Goal: Task Accomplishment & Management: Use online tool/utility

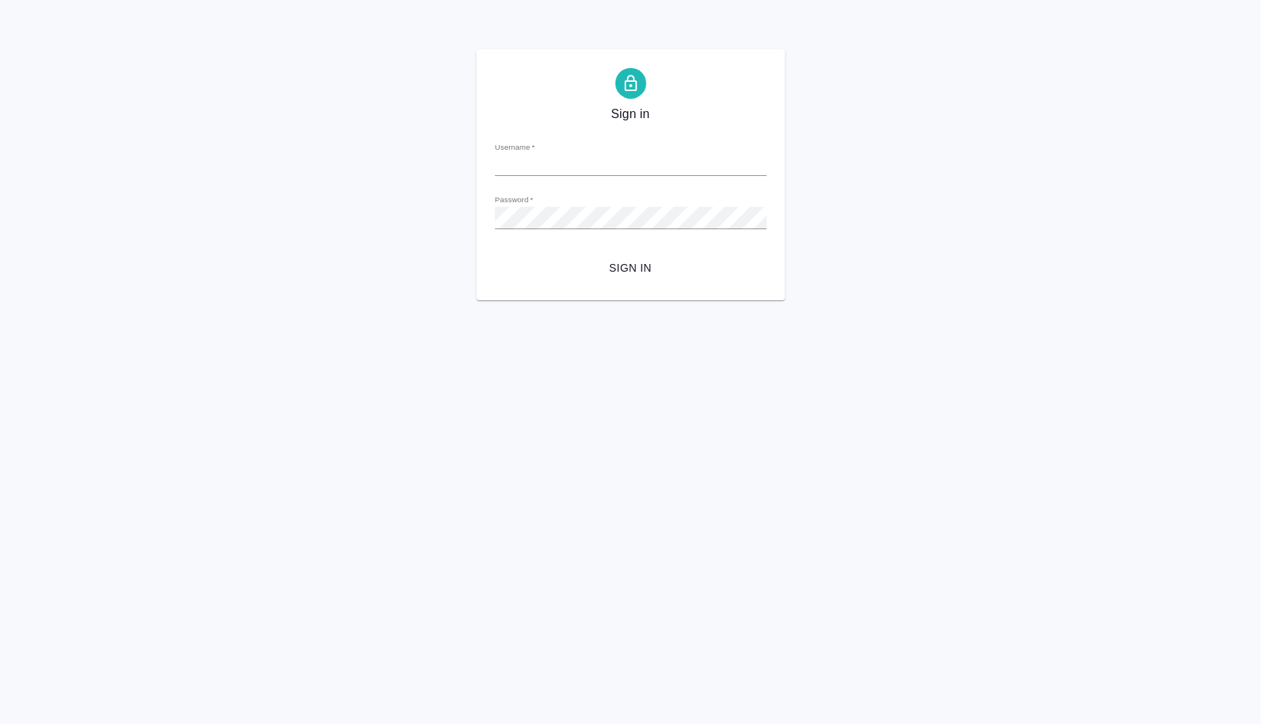
type input "V.gorshkova@awatera.com"
click at [628, 269] on span "Sign in" at bounding box center [630, 268] width 247 height 19
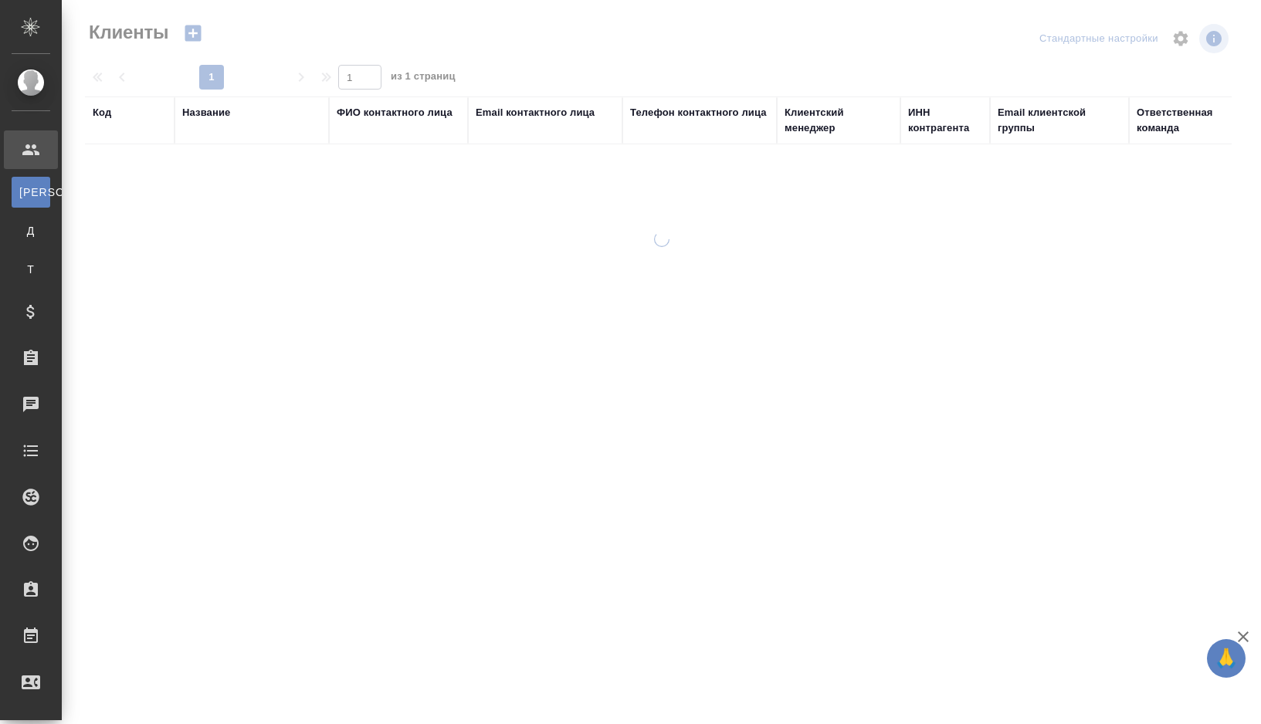
select select "RU"
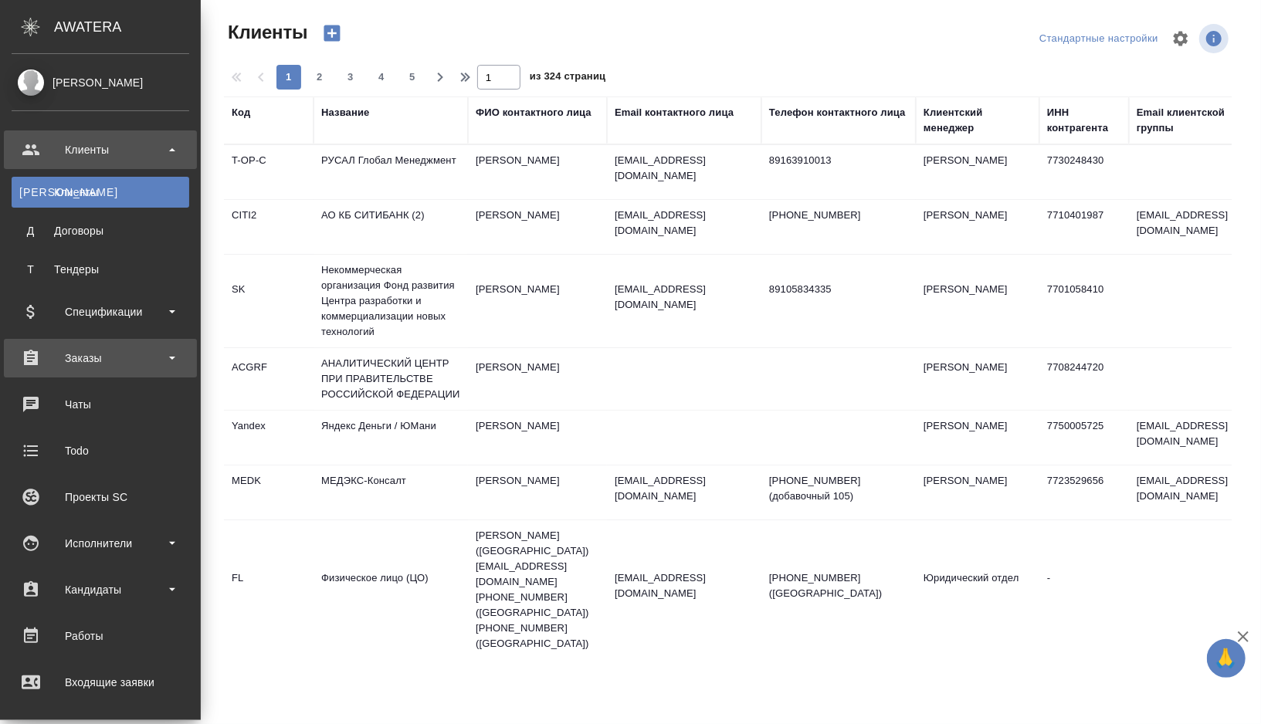
click at [151, 356] on div "Заказы" at bounding box center [101, 358] width 178 height 23
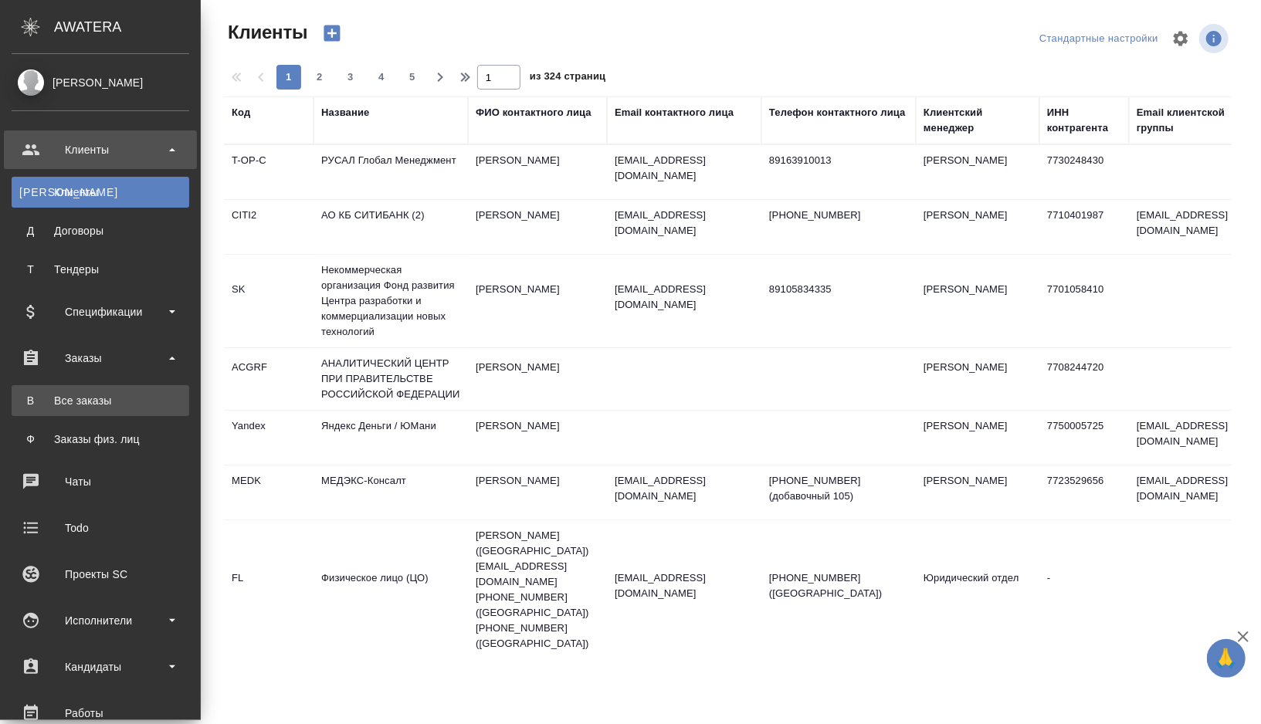
click at [100, 402] on div "Все заказы" at bounding box center [100, 400] width 162 height 15
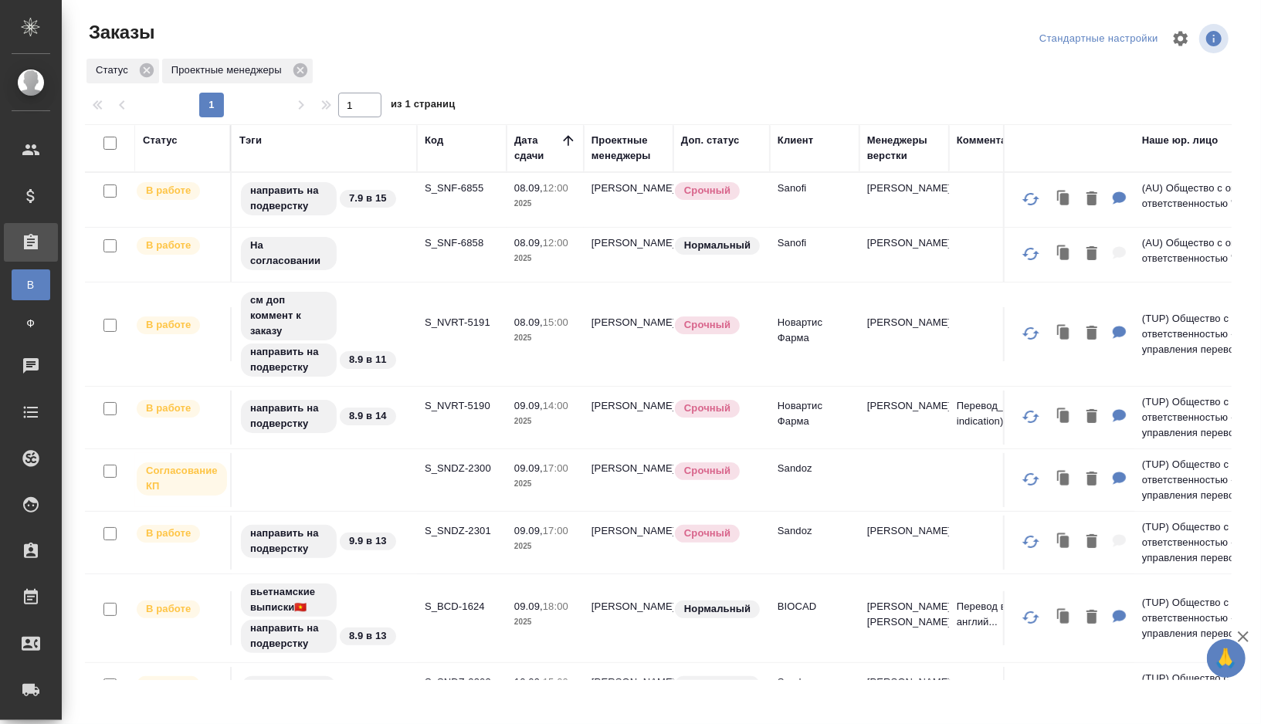
click at [620, 161] on div "Проектные менеджеры" at bounding box center [628, 148] width 74 height 31
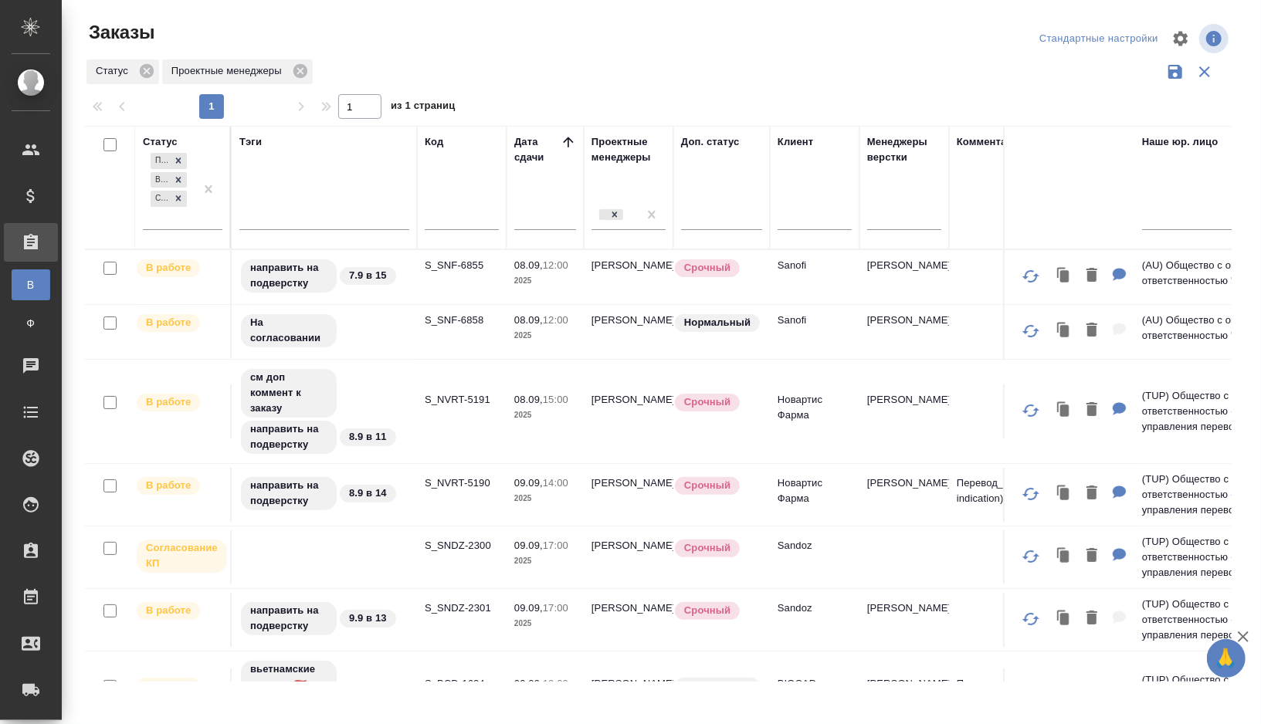
click at [617, 186] on div "Проектные менеджеры" at bounding box center [628, 187] width 74 height 107
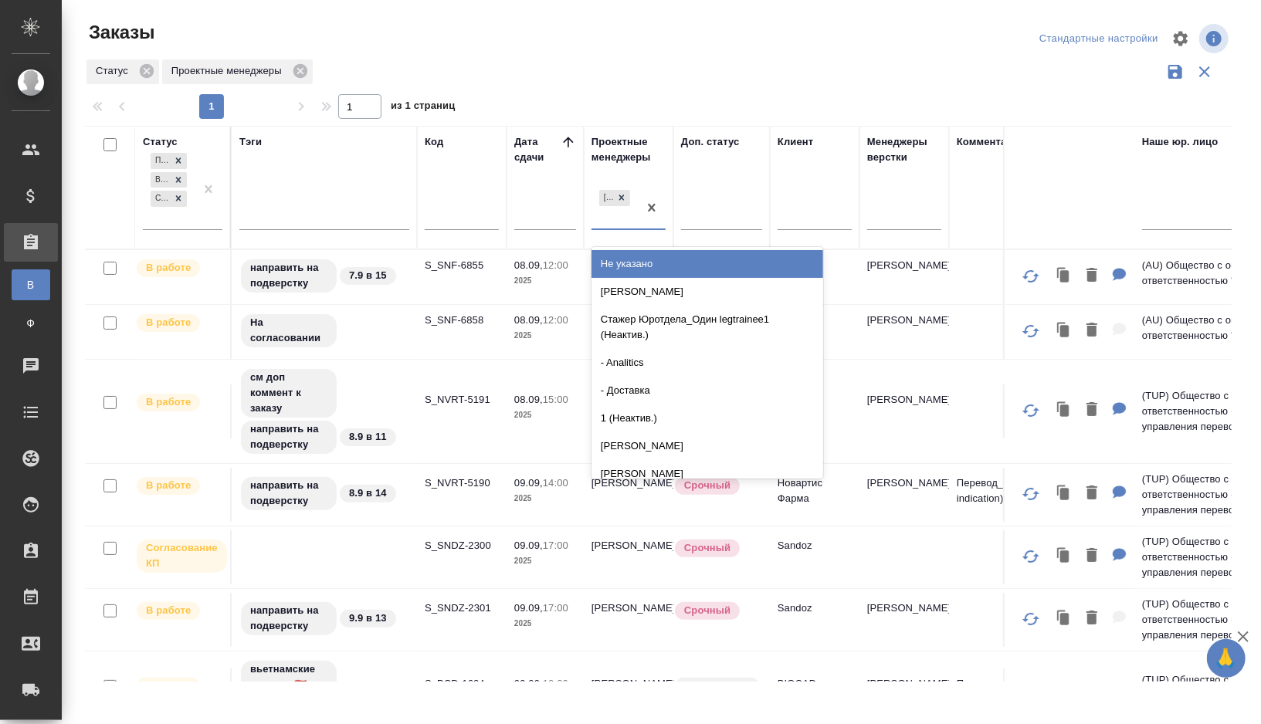
type input "н"
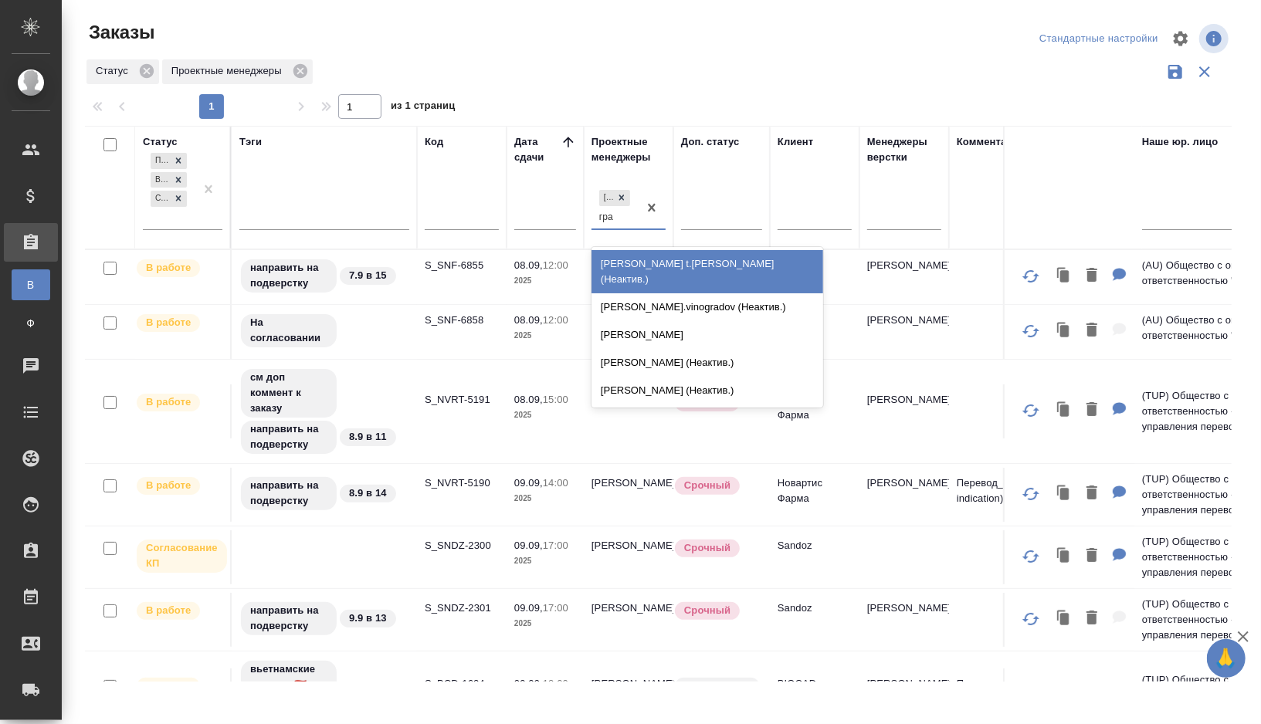
type input "граб"
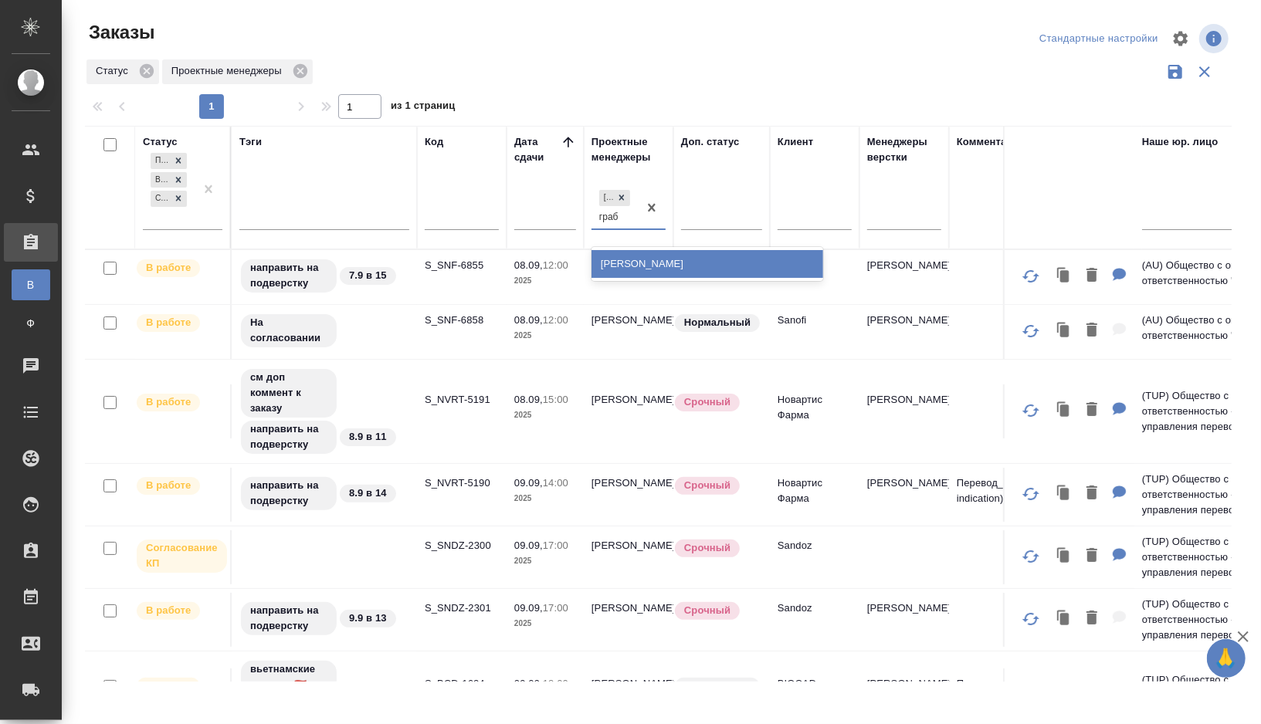
click at [630, 265] on div "Грабко Мария" at bounding box center [707, 264] width 232 height 28
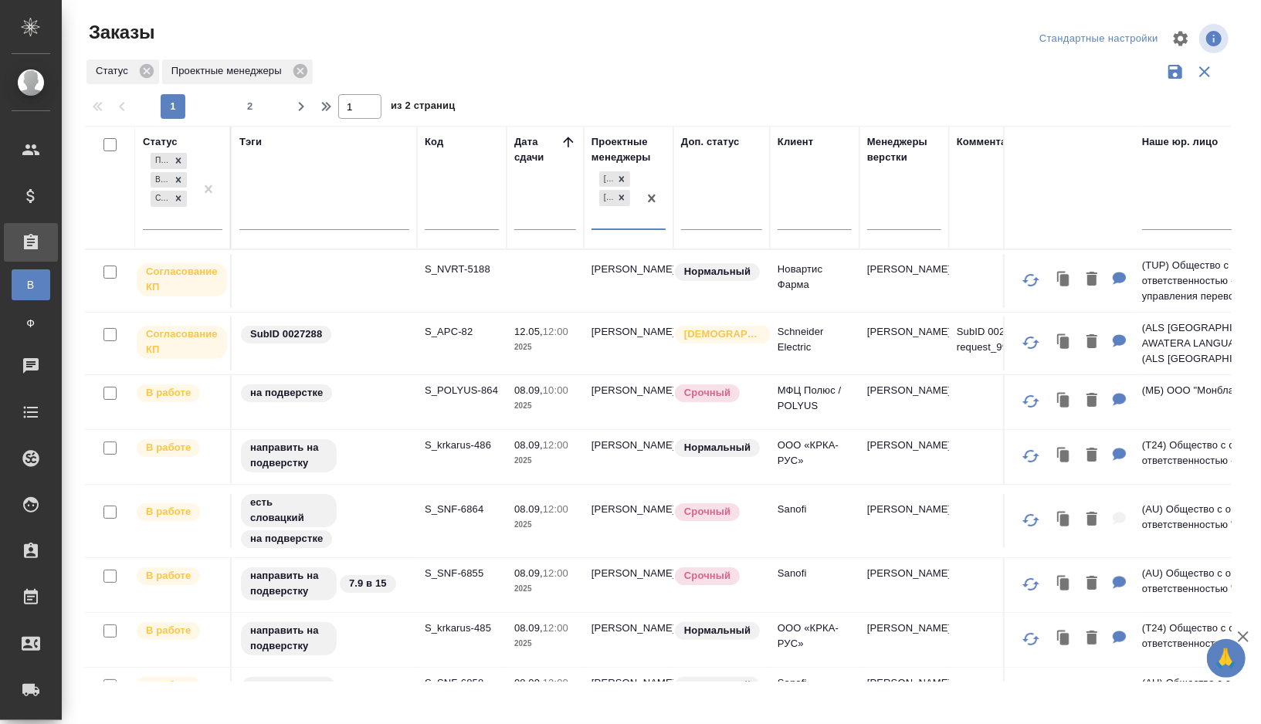
click at [422, 585] on td "S_SNF-6855" at bounding box center [462, 585] width 90 height 54
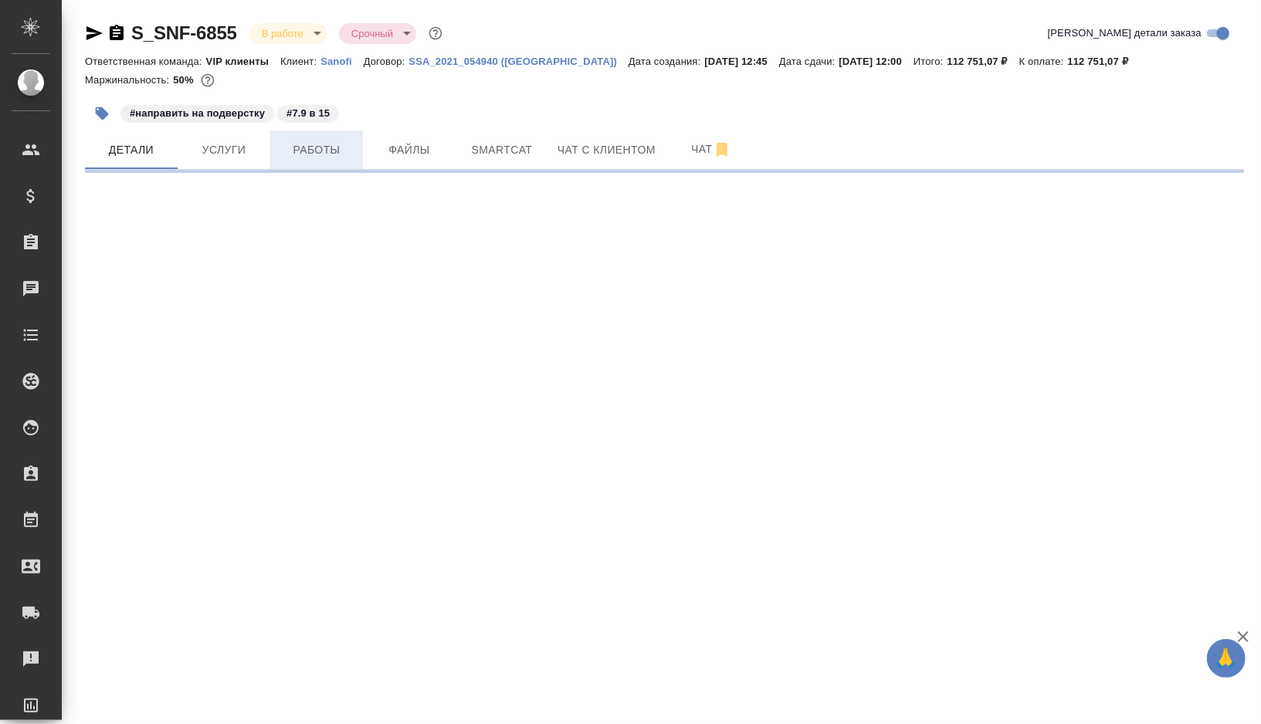
click at [308, 161] on button "Работы" at bounding box center [316, 149] width 93 height 39
select select "RU"
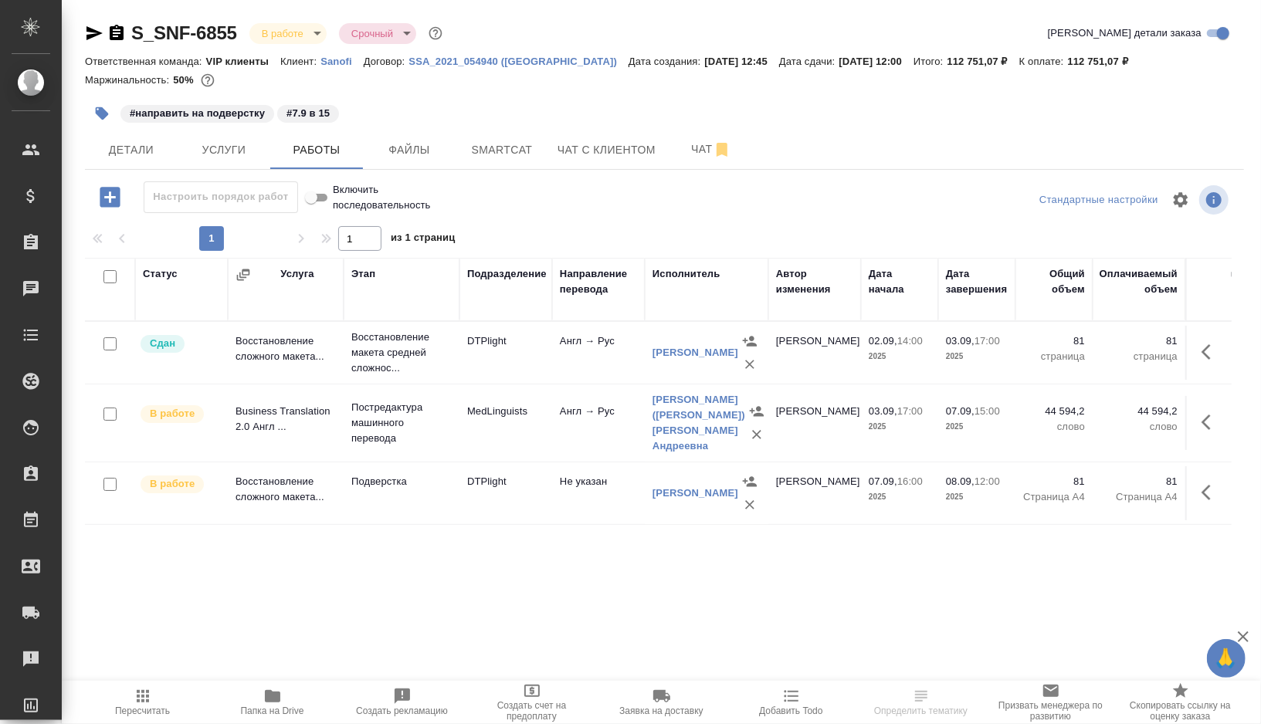
click at [105, 104] on button "button" at bounding box center [102, 114] width 34 height 34
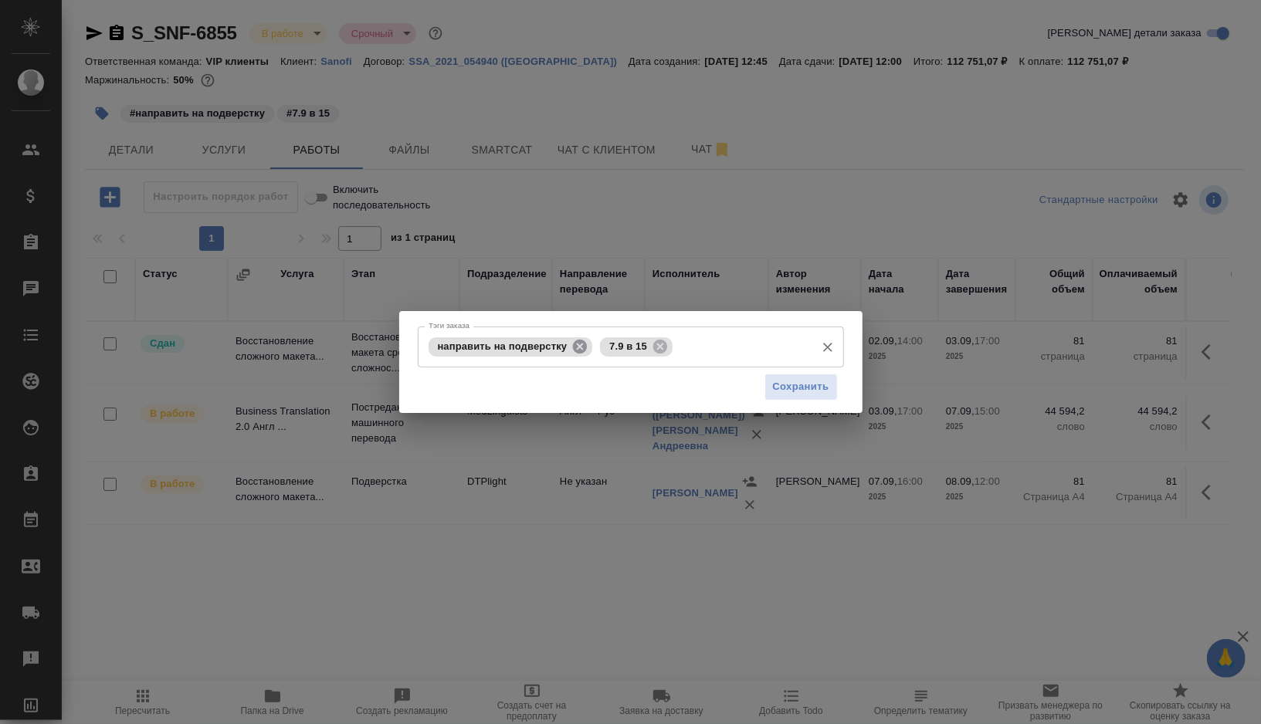
click at [583, 347] on icon at bounding box center [580, 346] width 14 height 14
click at [485, 351] on icon at bounding box center [488, 346] width 14 height 14
click at [504, 351] on input "Тэги заказа" at bounding box center [655, 347] width 303 height 26
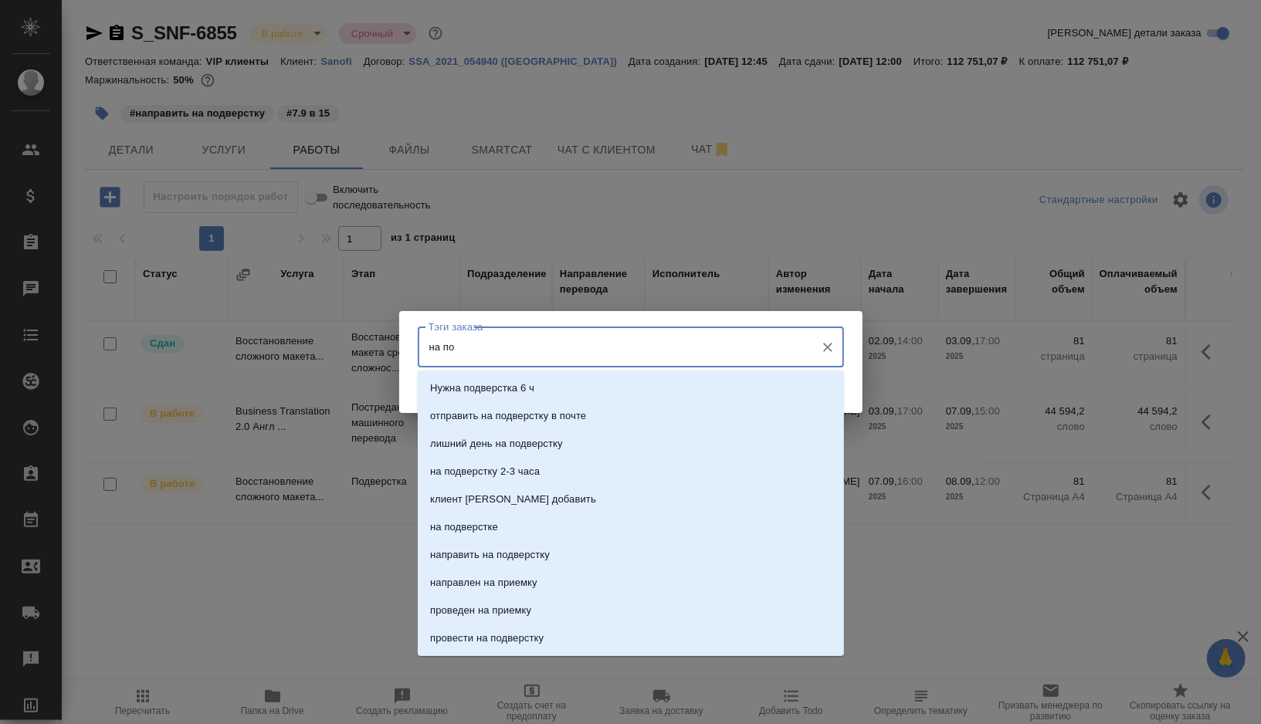
type input "на под"
click at [455, 497] on p "на подверстке" at bounding box center [464, 499] width 68 height 15
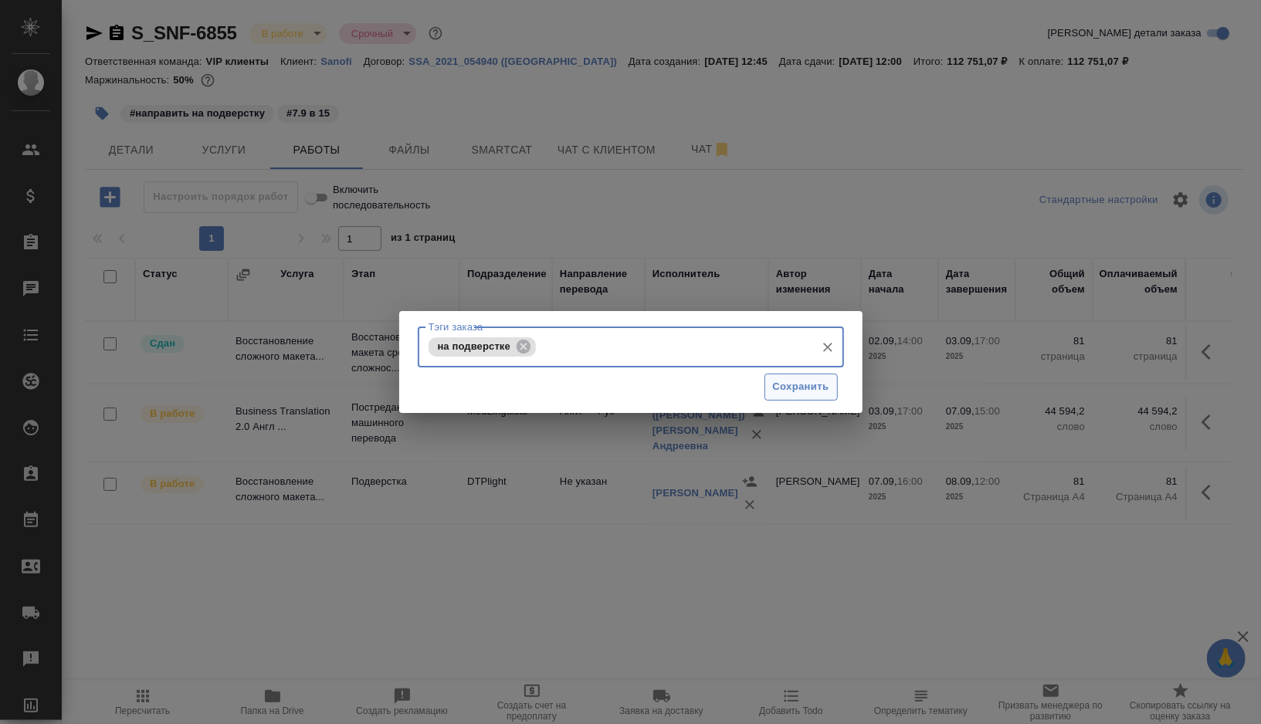
click at [795, 389] on span "Сохранить" at bounding box center [801, 387] width 56 height 18
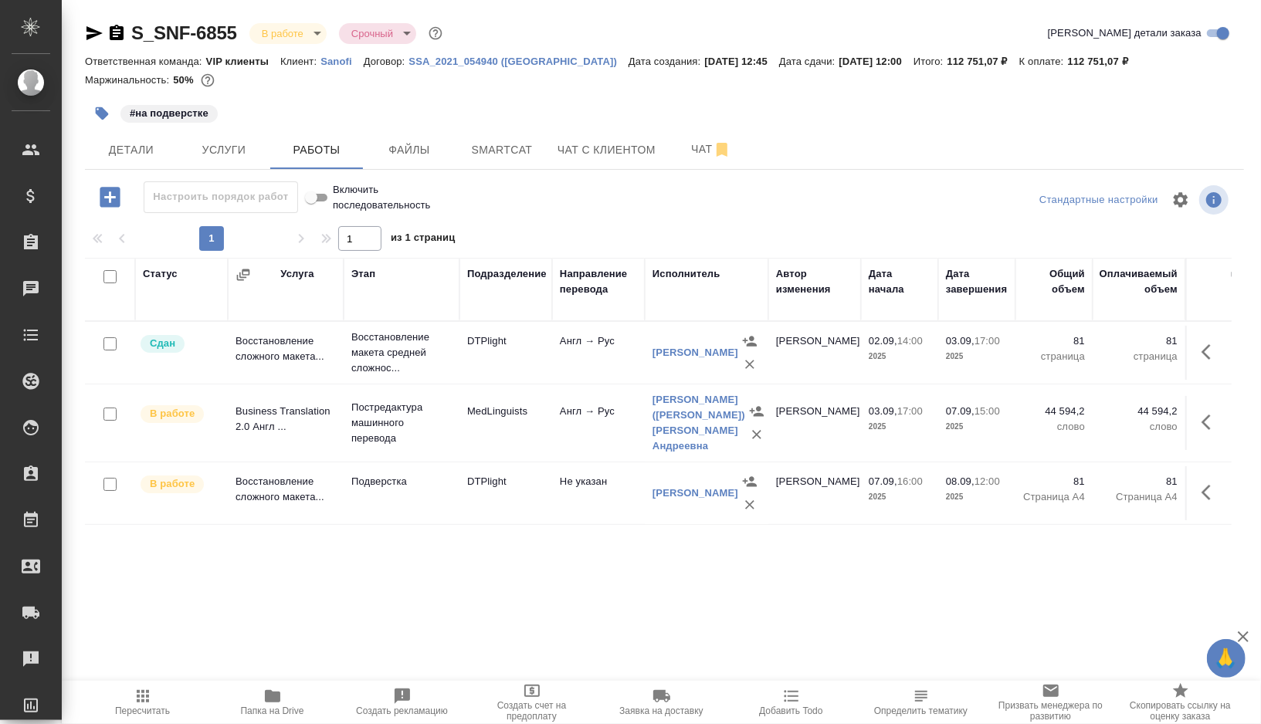
click at [127, 147] on span "Детали" at bounding box center [131, 150] width 74 height 19
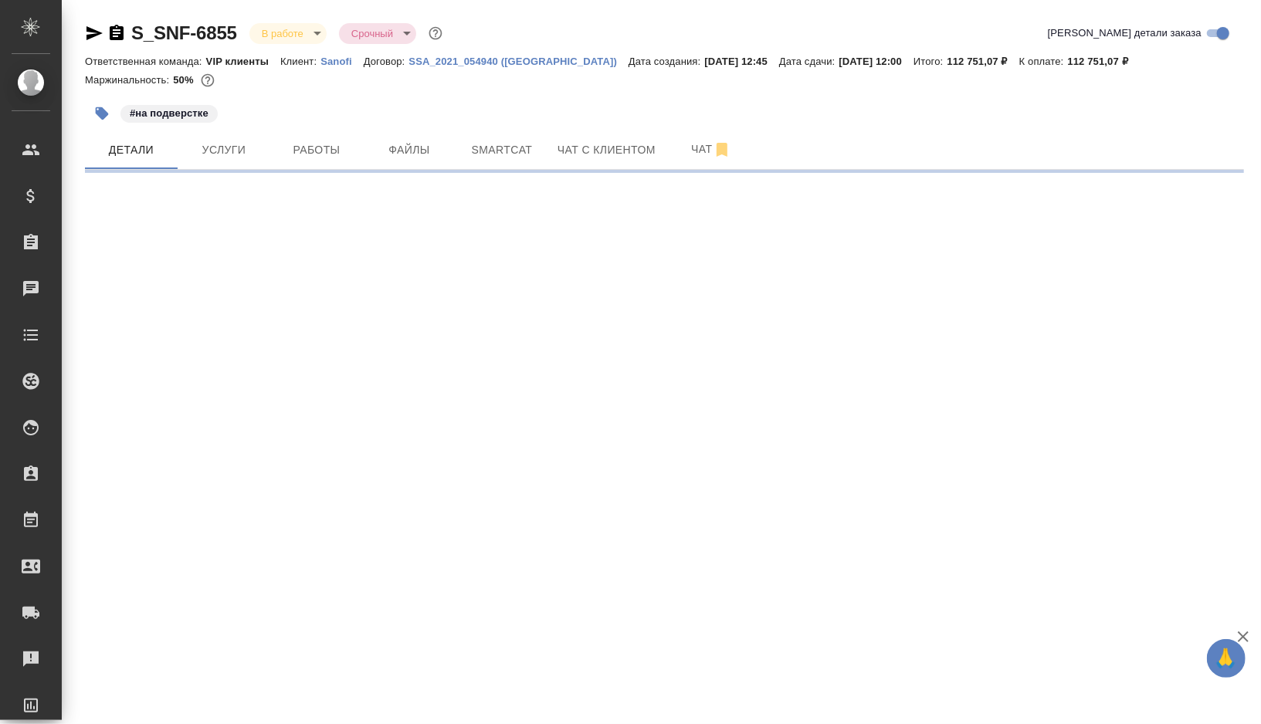
select select "RU"
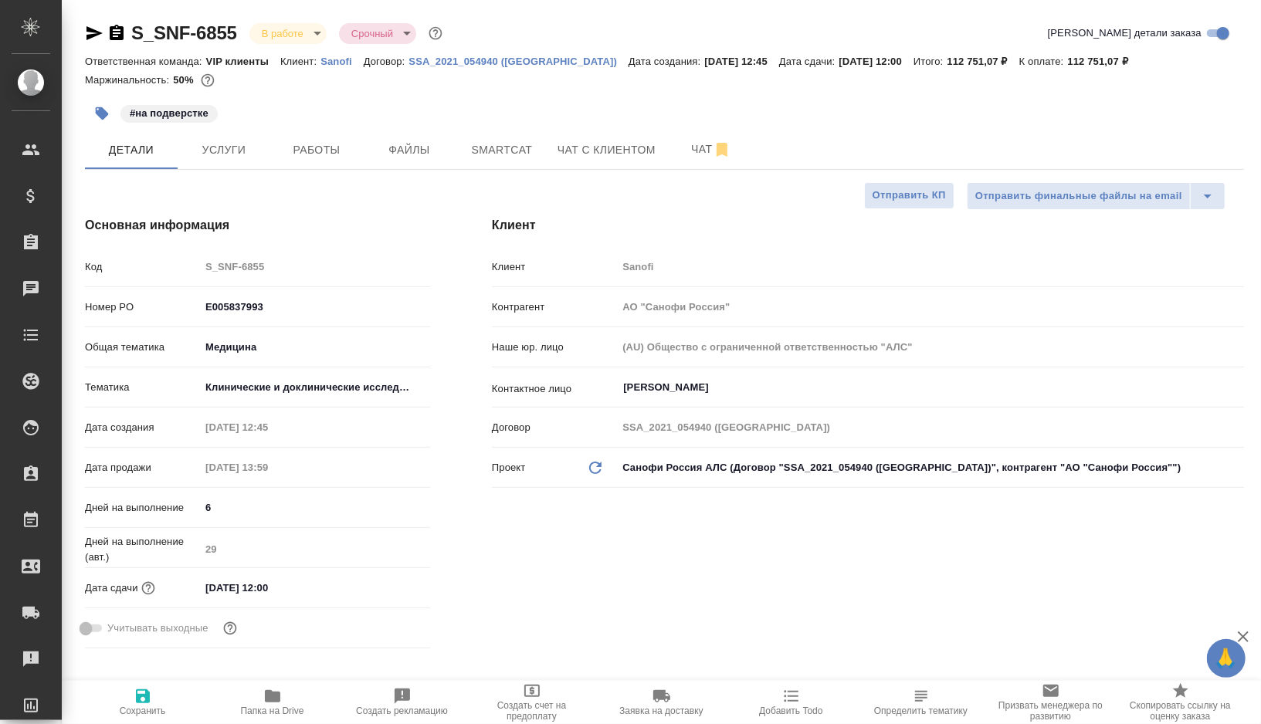
type textarea "x"
click at [340, 154] on span "Работы" at bounding box center [317, 150] width 74 height 19
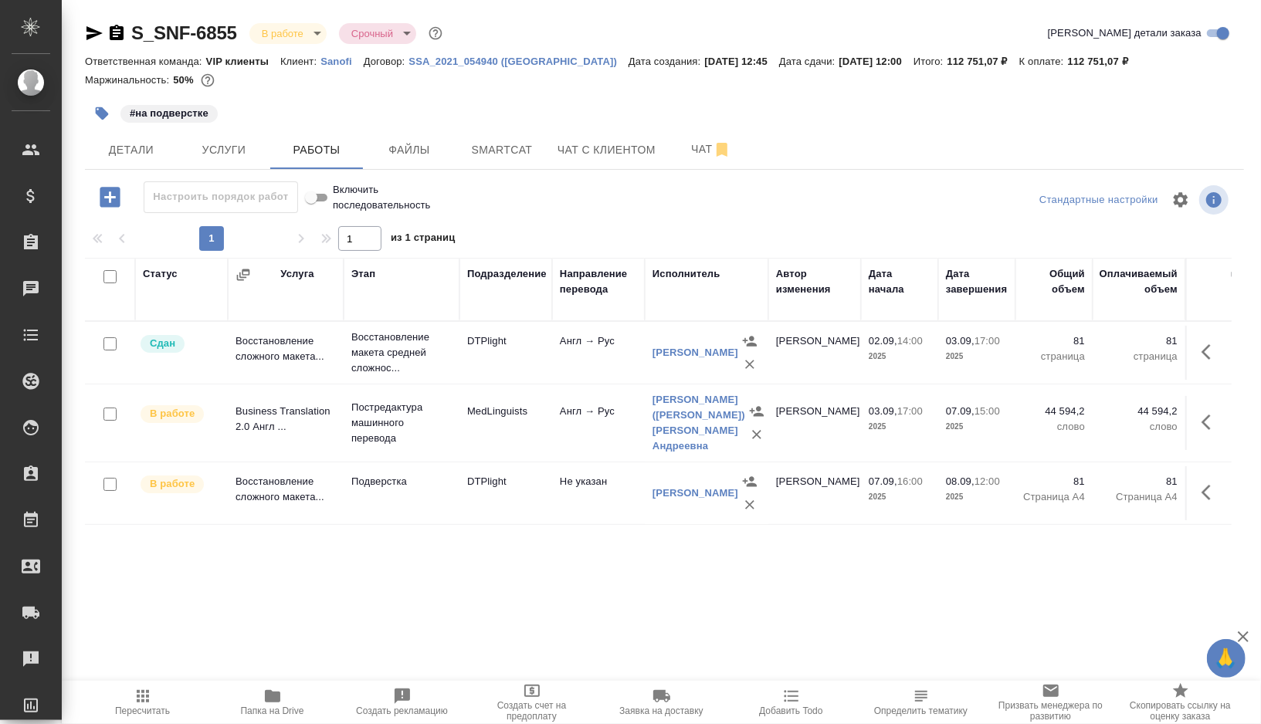
click at [464, 442] on td "MedLinguists" at bounding box center [505, 423] width 93 height 54
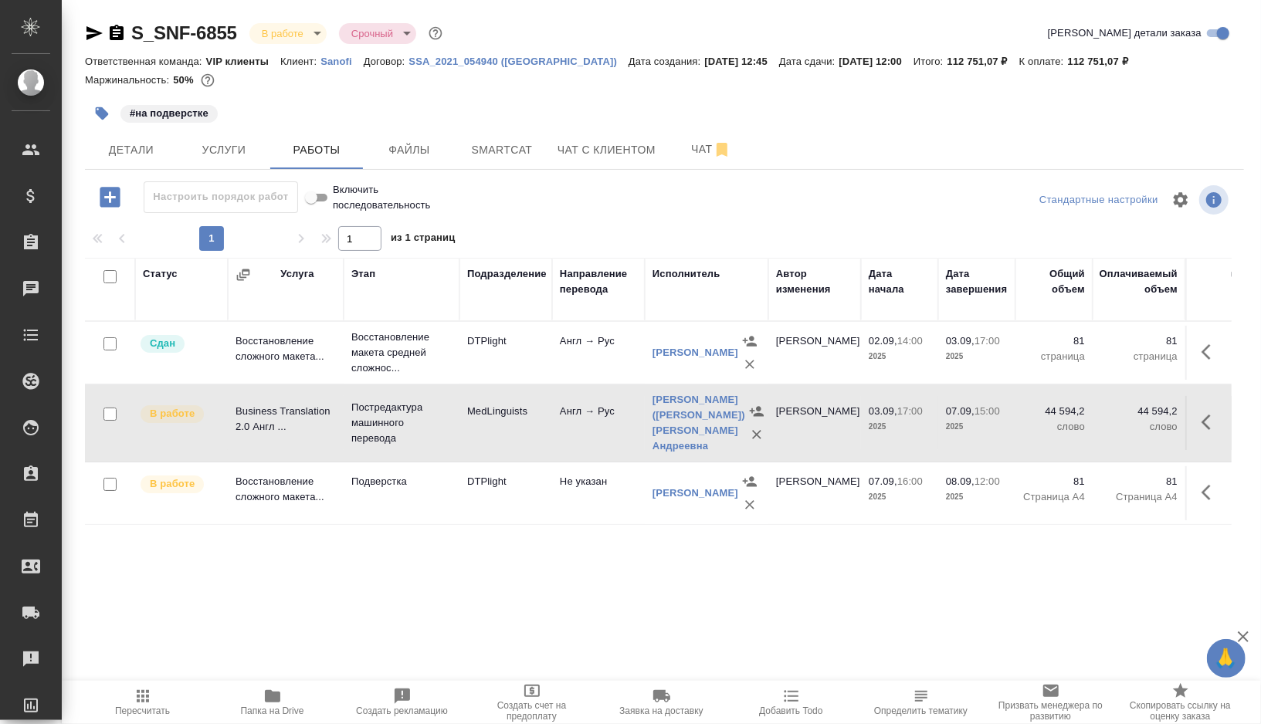
click at [442, 492] on td "Подверстка" at bounding box center [402, 493] width 116 height 54
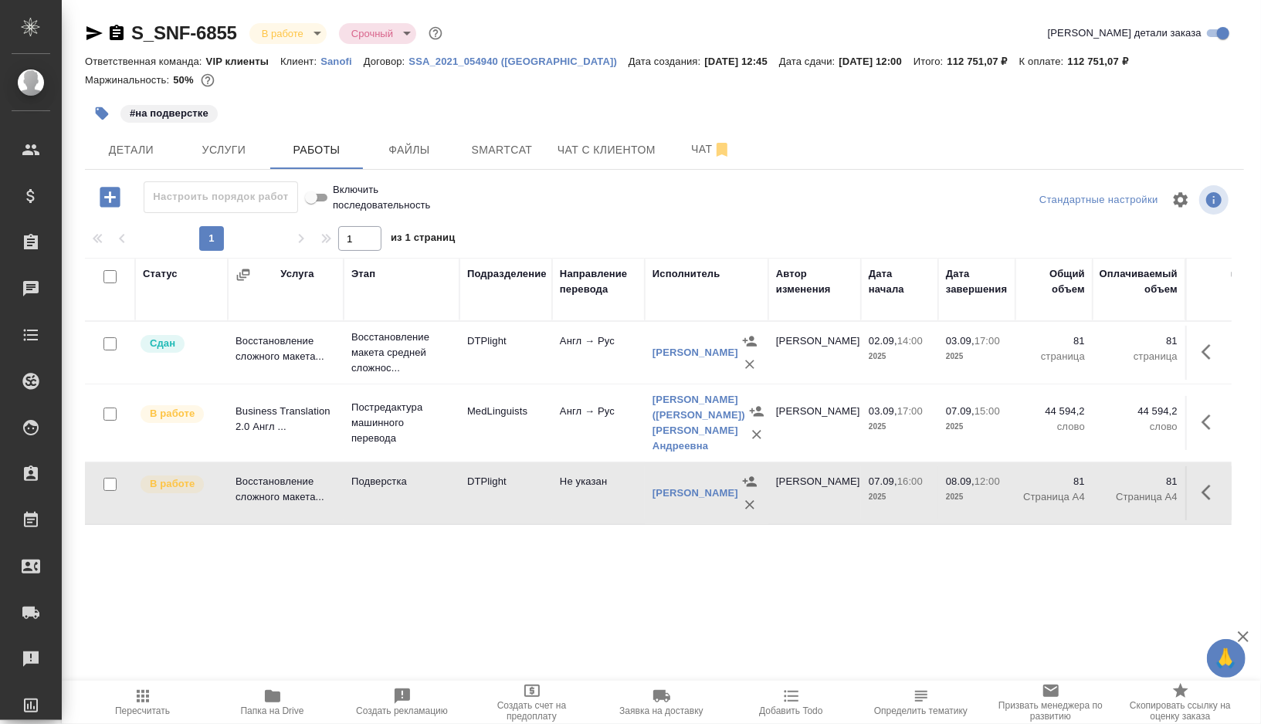
click at [442, 492] on td "Подверстка" at bounding box center [402, 493] width 116 height 54
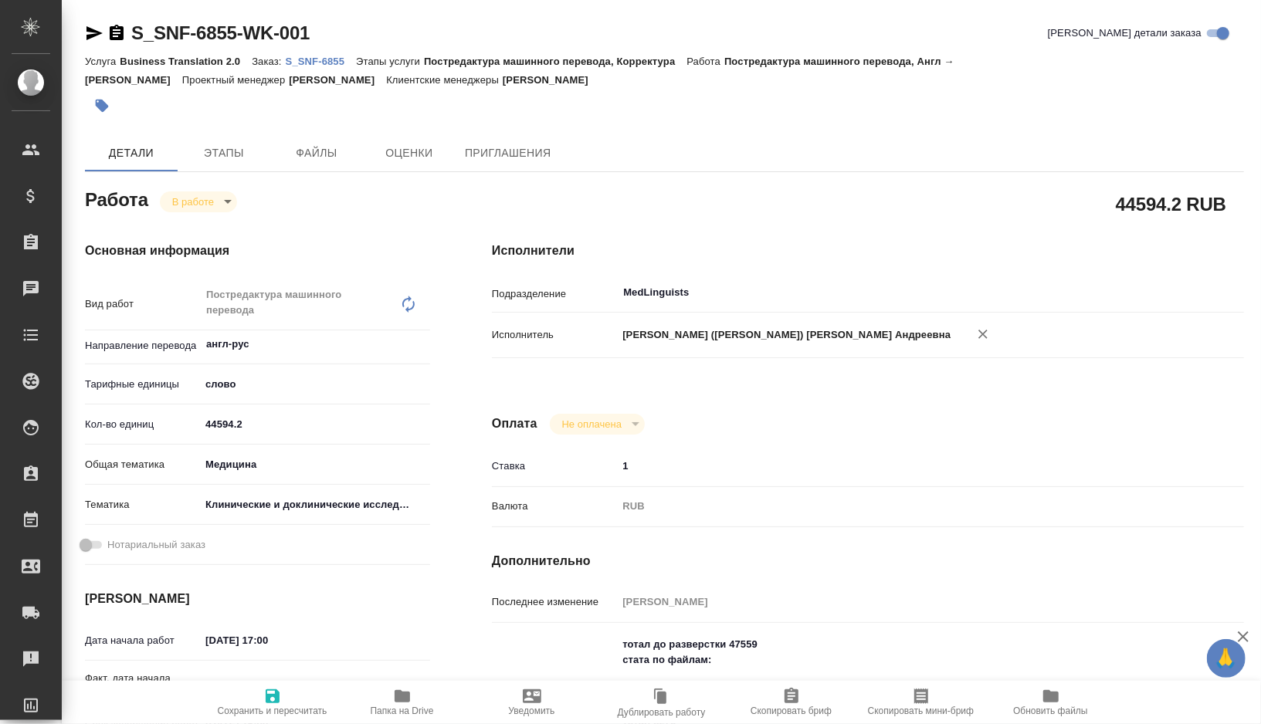
type textarea "x"
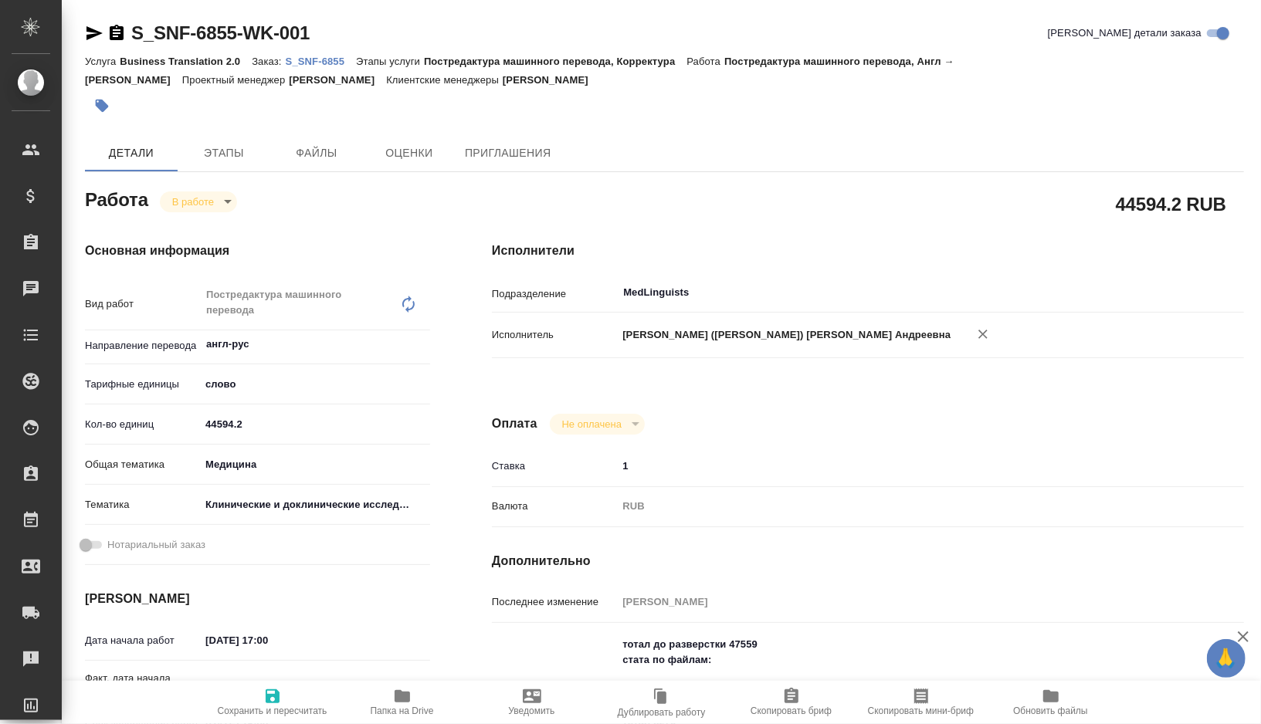
type textarea "x"
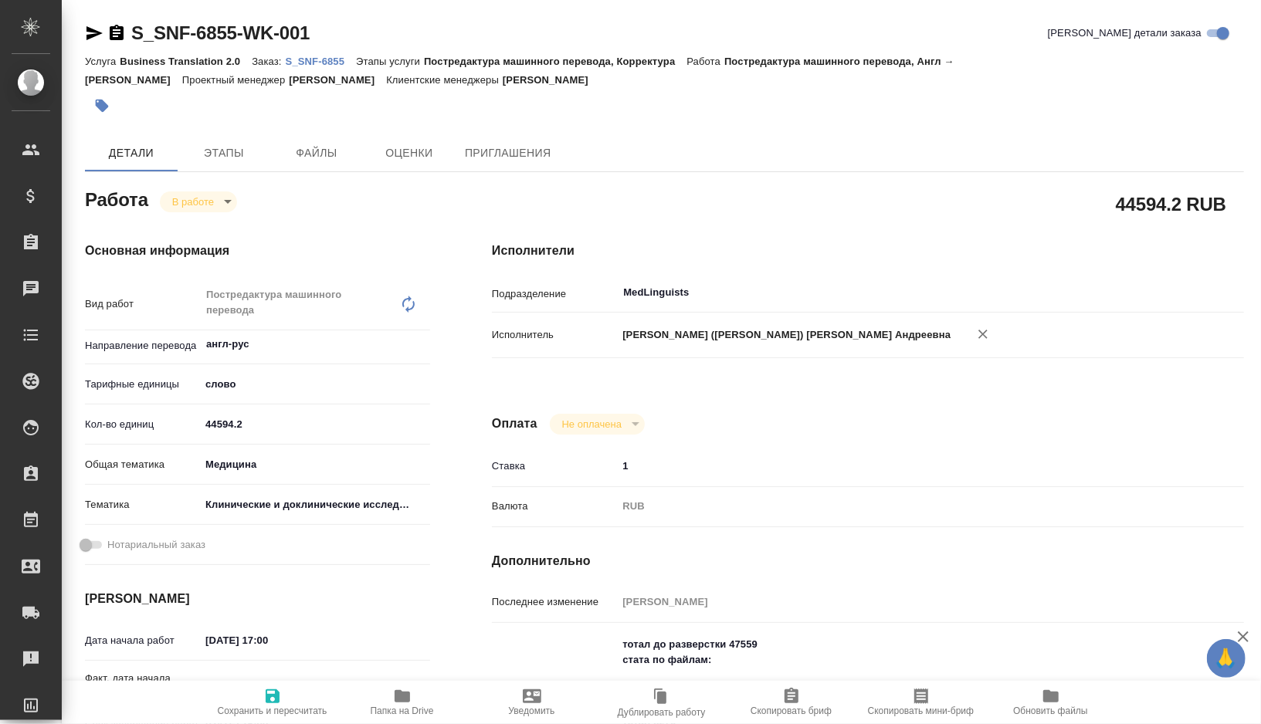
click at [412, 688] on span "Папка на Drive" at bounding box center [402, 701] width 111 height 29
type input "inProgress"
type textarea "Постредактура машинного перевода"
type textarea "x"
type input "англ-рус"
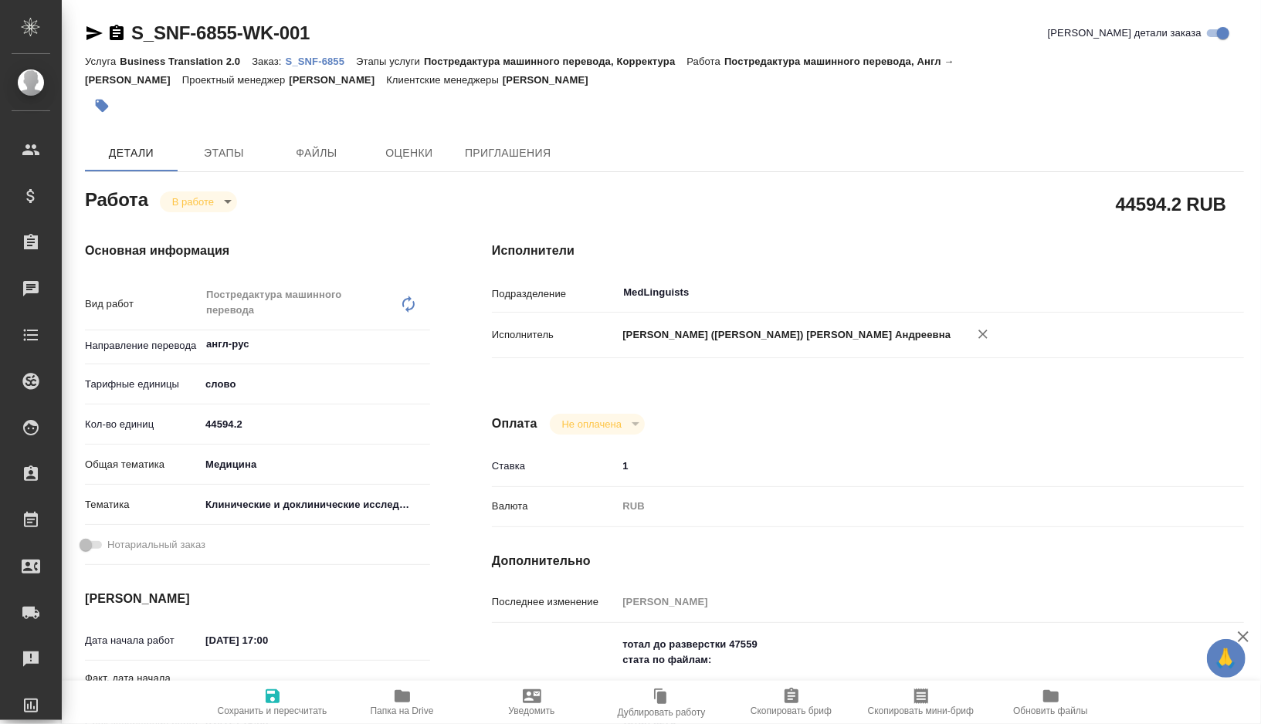
type input "5a8b1489cc6b4906c91bfd90"
type input "44594.2"
type input "med"
type input "5a8b8b956a9677013d343d9e"
type input "03.09.2025 17:00"
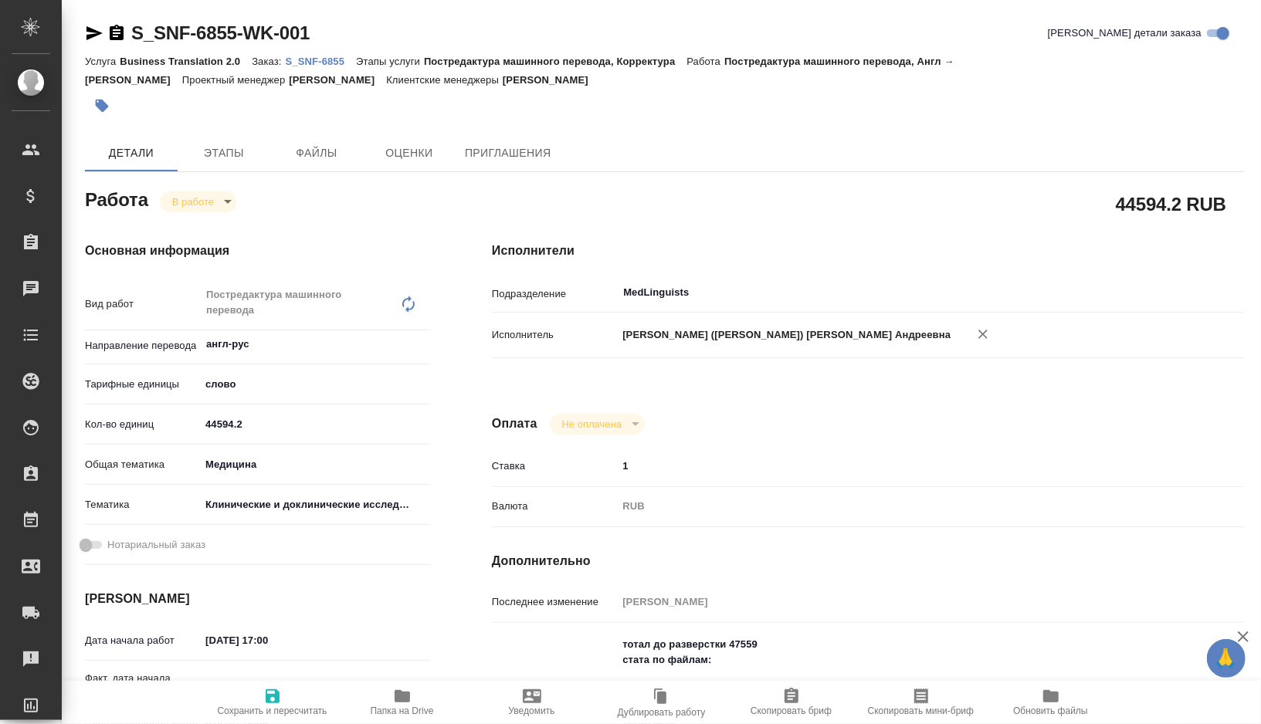
type input "07.09.2025 14:58"
type input "07.09.2025 15:00"
type input "[DATE] 12:00"
type input "MedLinguists"
type input "notPayed"
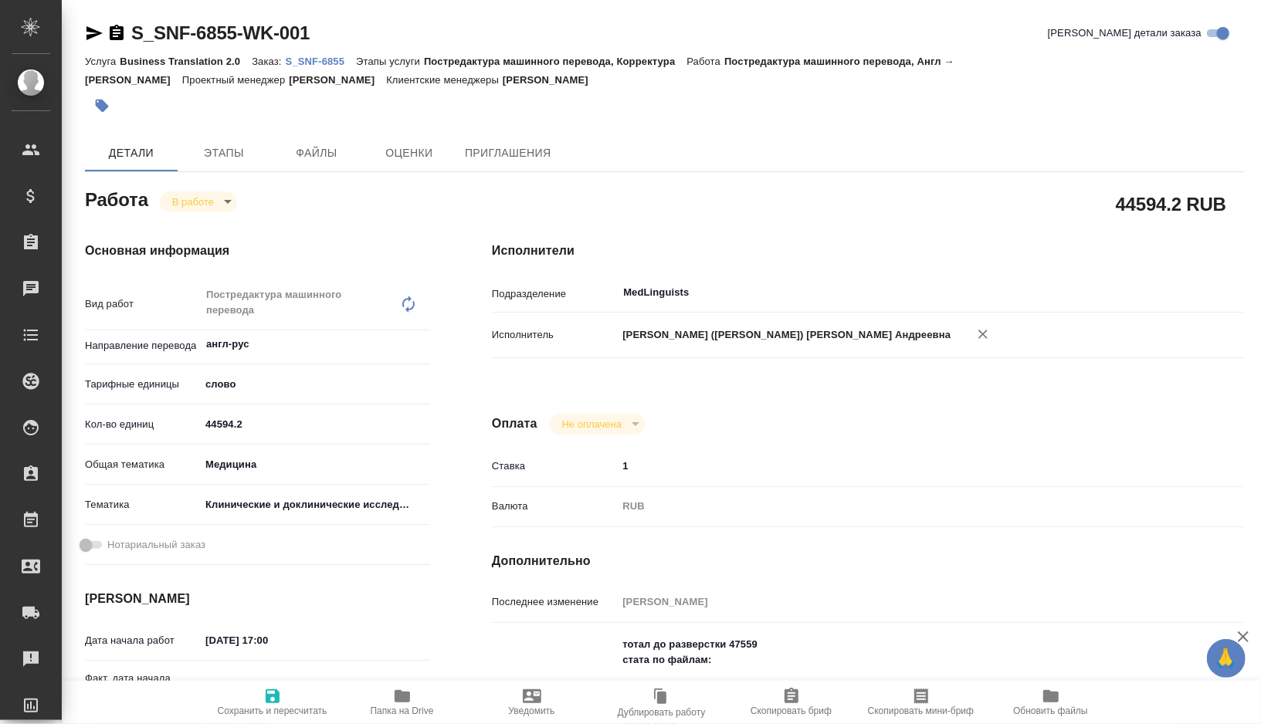
type input "1"
type input "RUB"
type input "[PERSON_NAME]"
type textarea "тотал до разверстки 47559 стата по файлам: 1) Hall CB эфф 8018.5 тотал 8279 2) …"
type textarea "x"
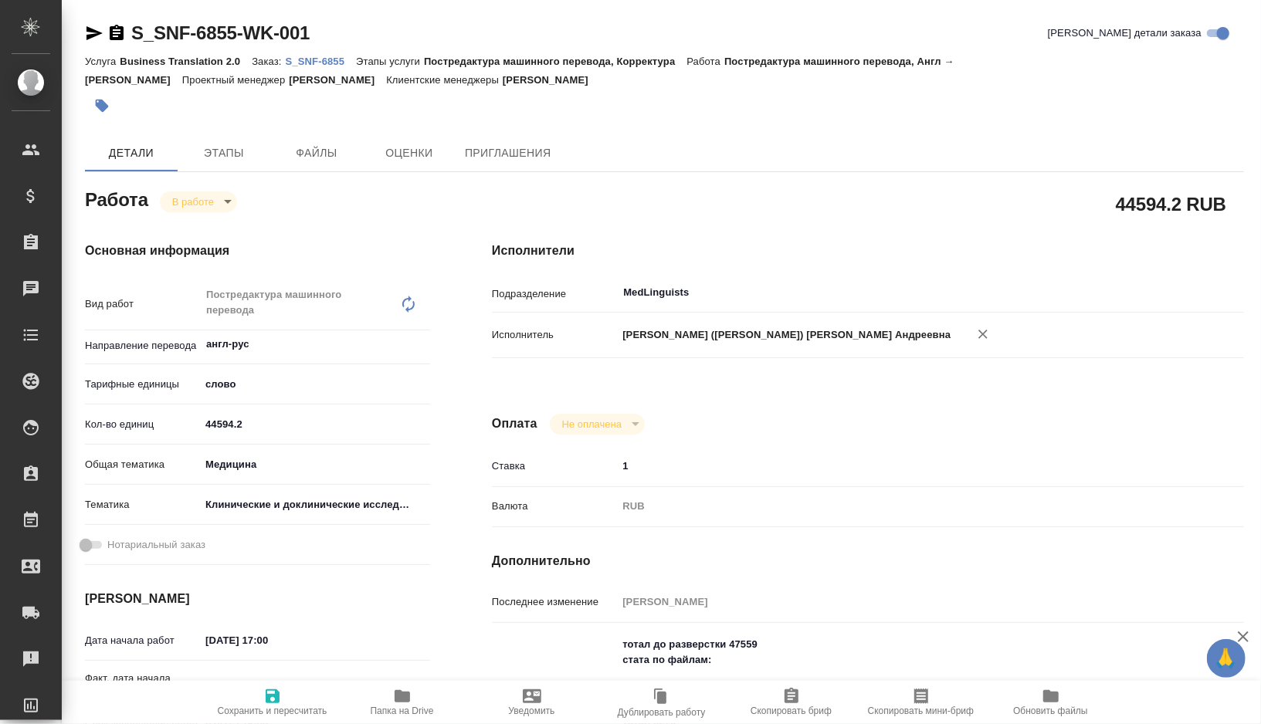
type textarea "/Clients/Sanofi/Orders/S_SNF-6855/Translated/S_SNF-6855-WK-001"
type textarea "x"
type input "S_SNF-6855"
type input "E005837993"
type input "Business Translation 2.0"
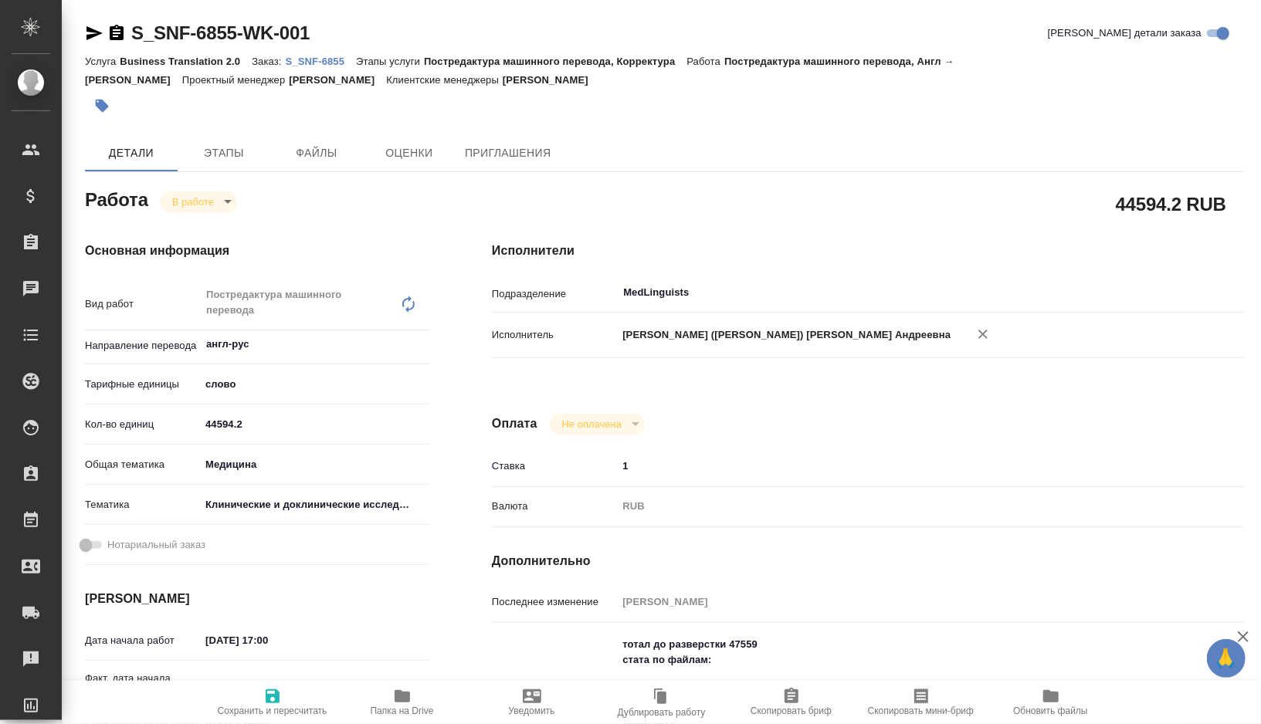
type input "Постредактура машинного перевода, Корректура"
type input "[PERSON_NAME]"
type input "/Clients/Sanofi/Orders/S_SNF-6855"
type textarea "x"
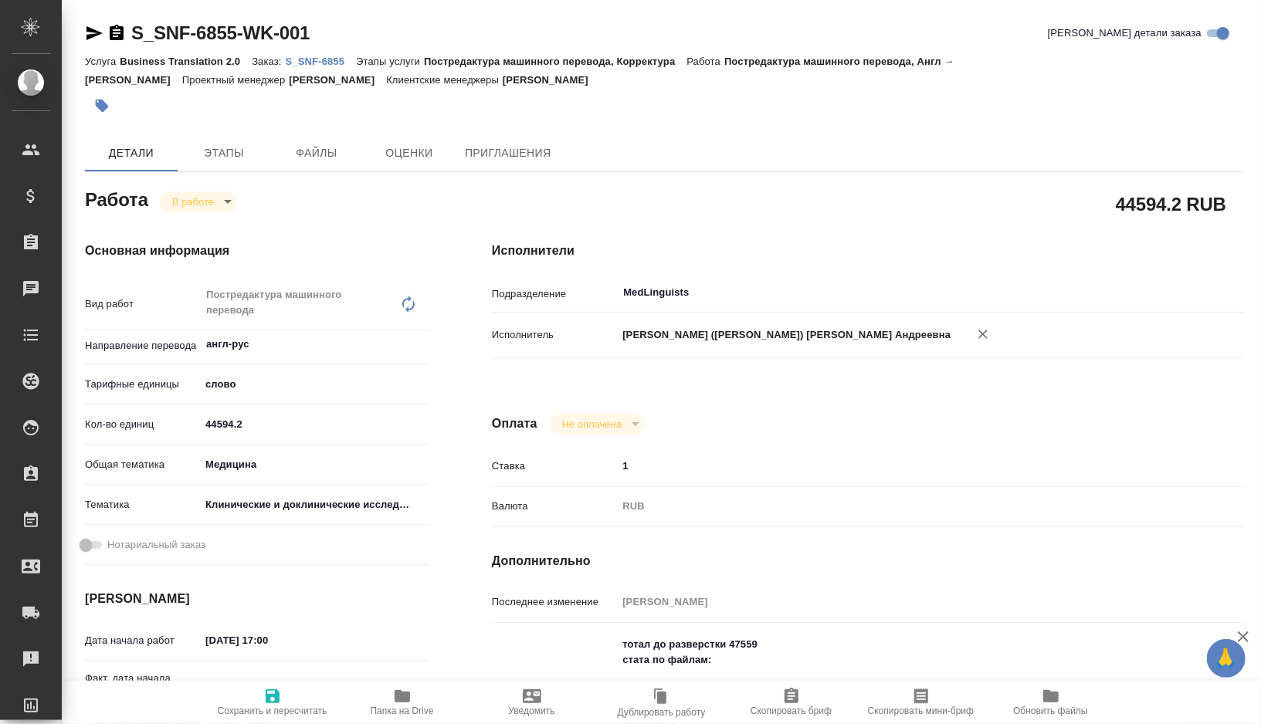
type textarea "список литры не переводим"
type textarea "x"
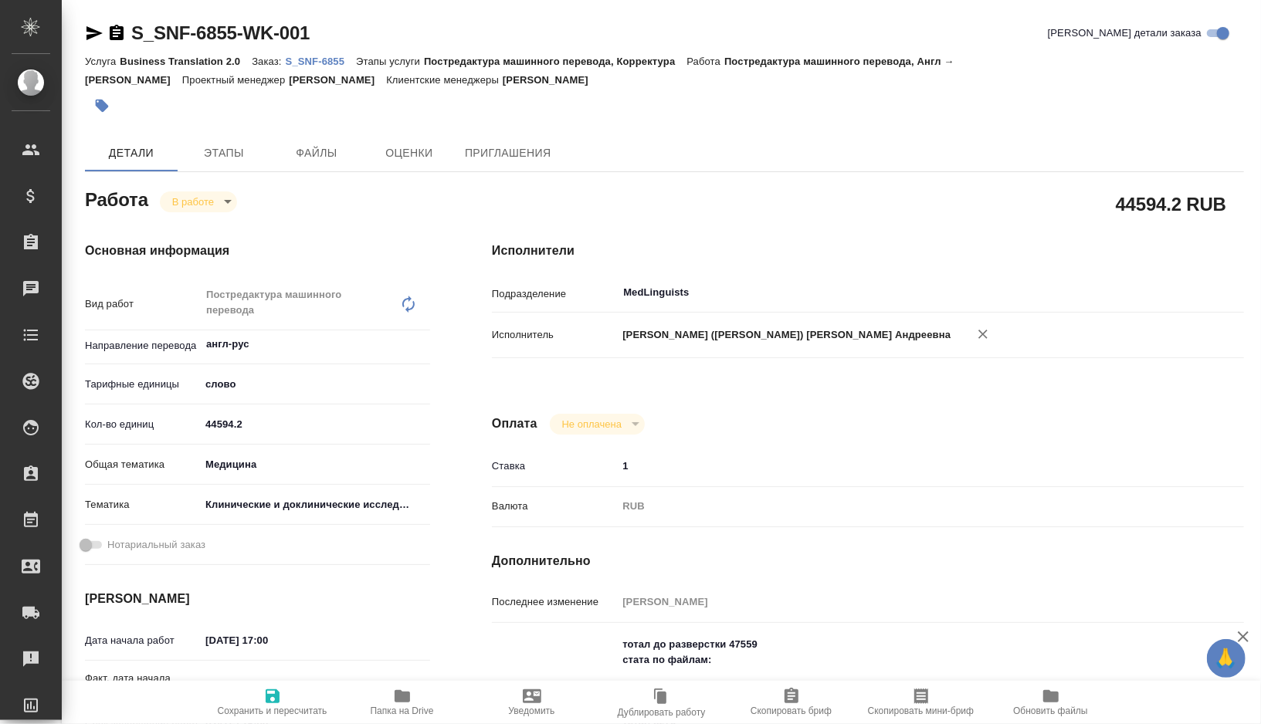
type textarea "x"
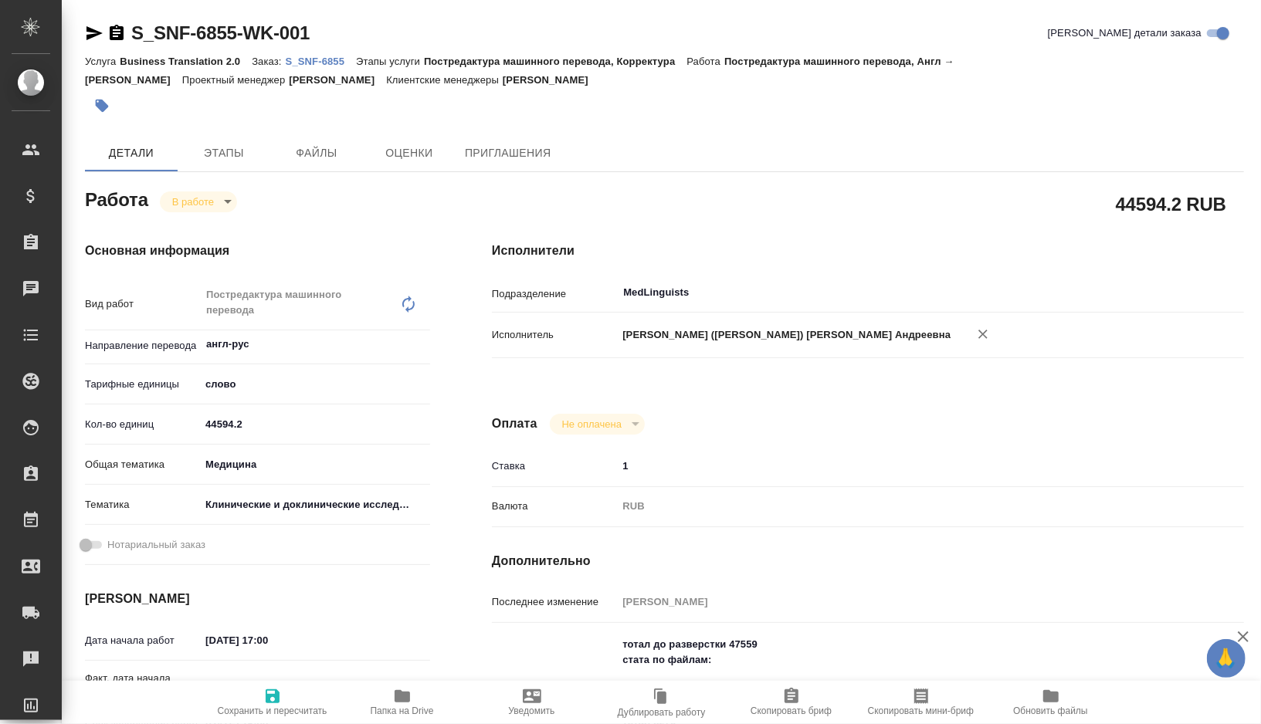
type textarea "x"
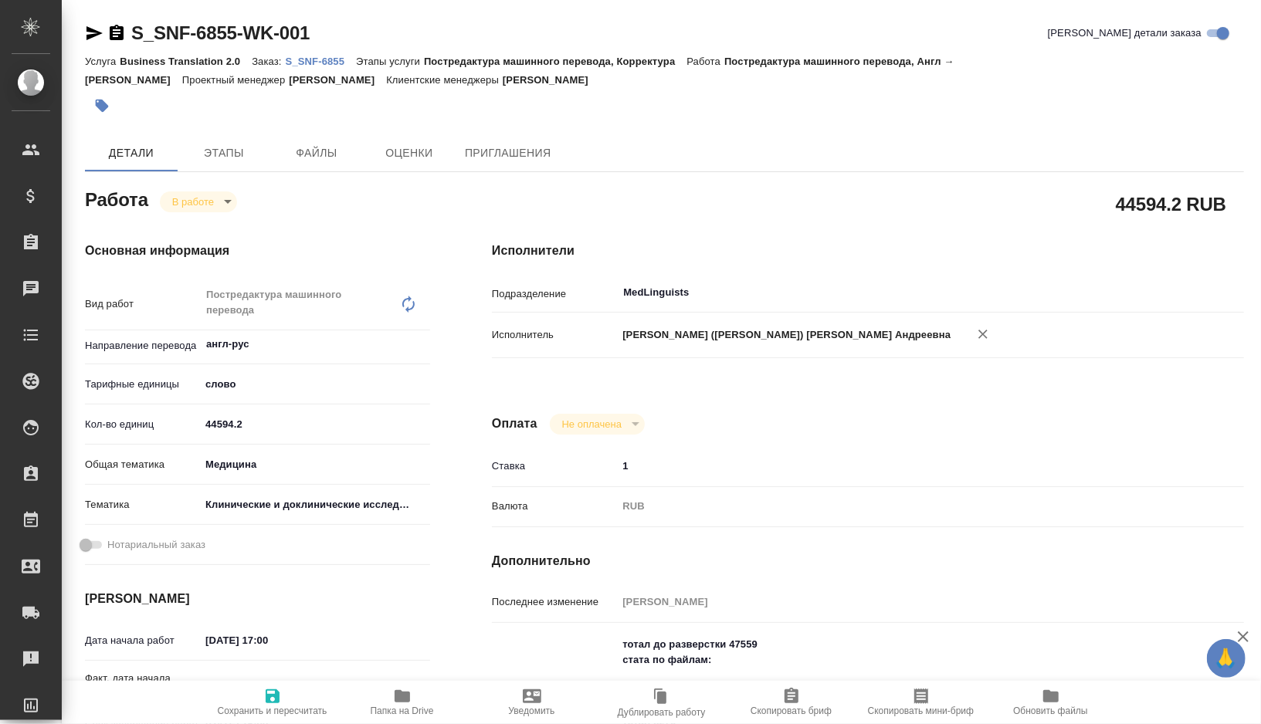
type textarea "x"
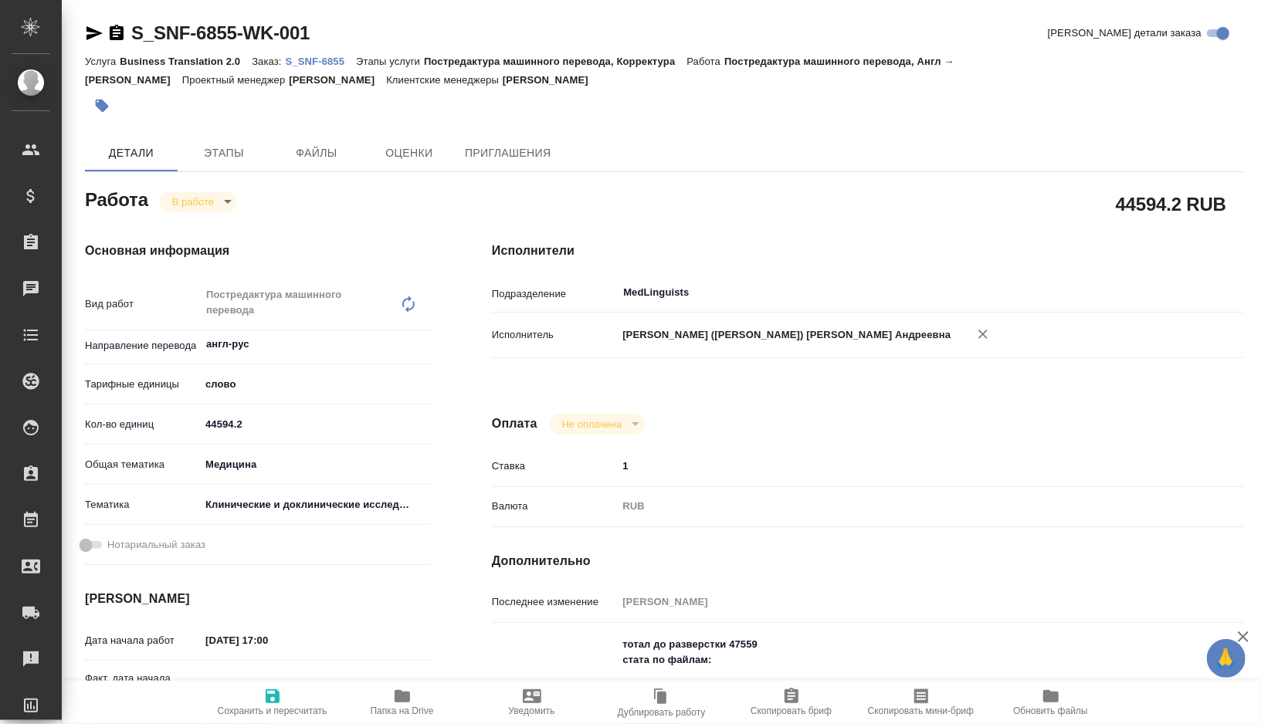
type textarea "x"
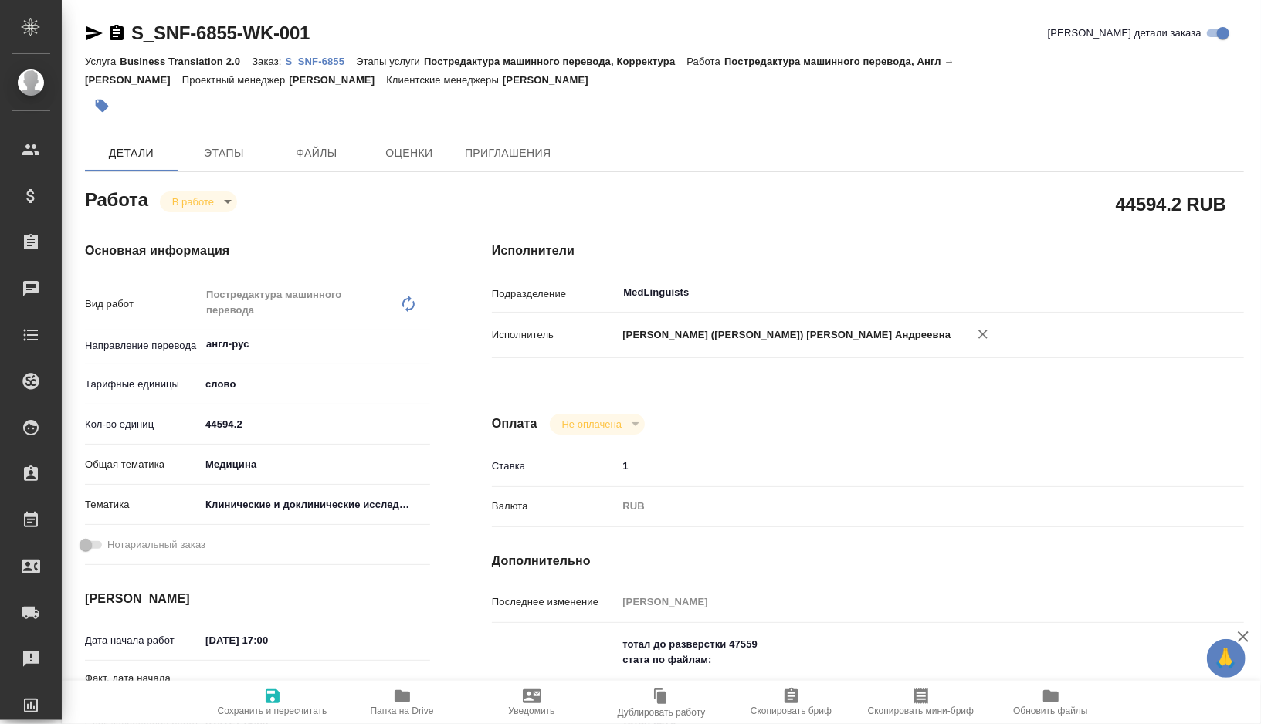
type textarea "x"
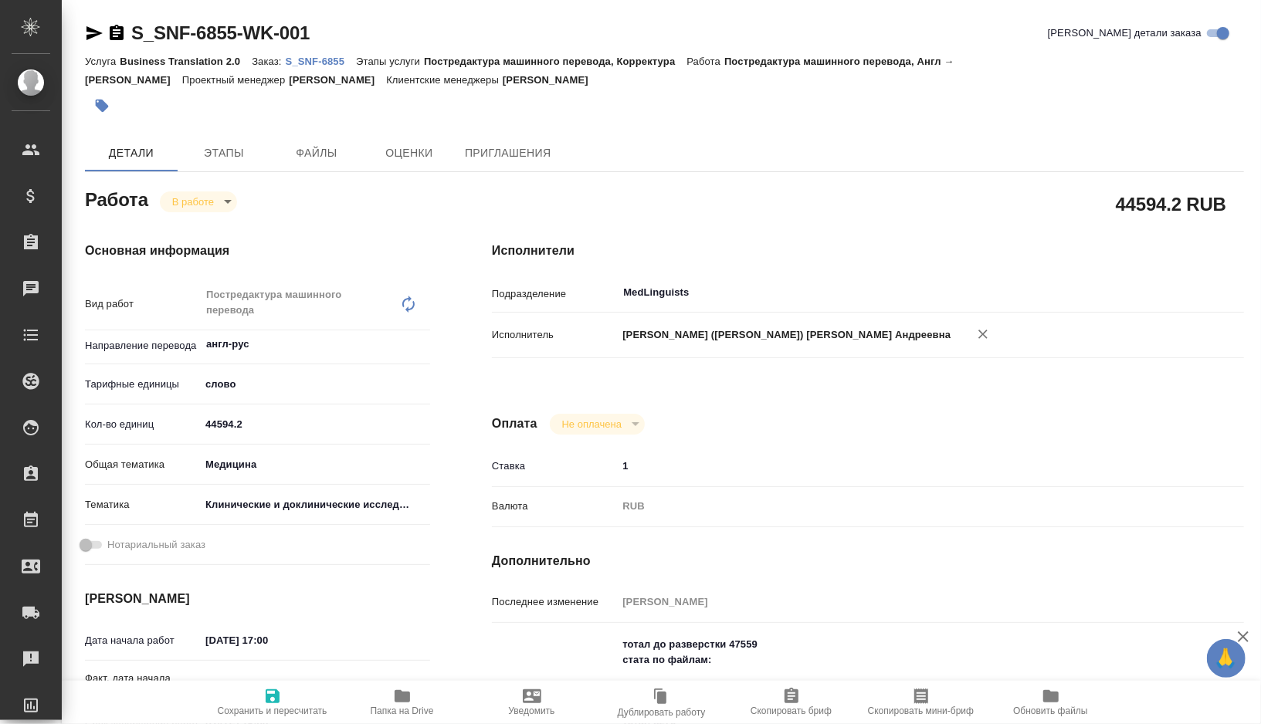
type textarea "x"
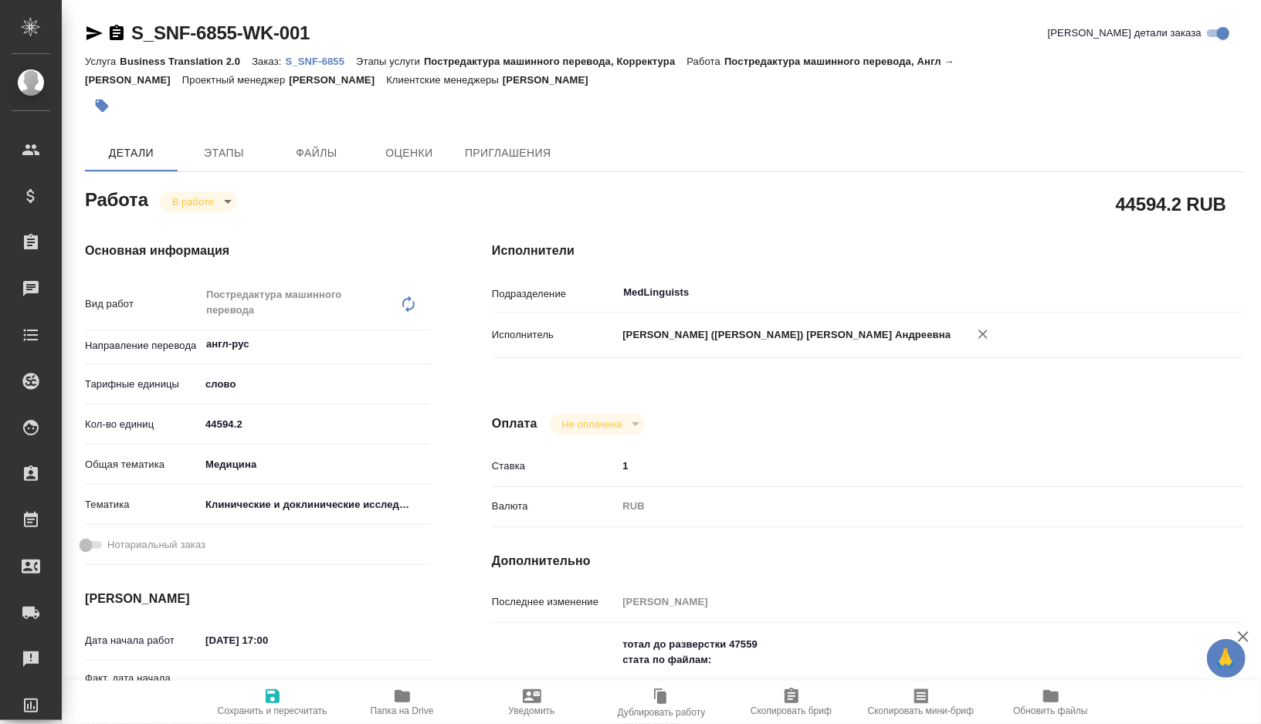
type textarea "x"
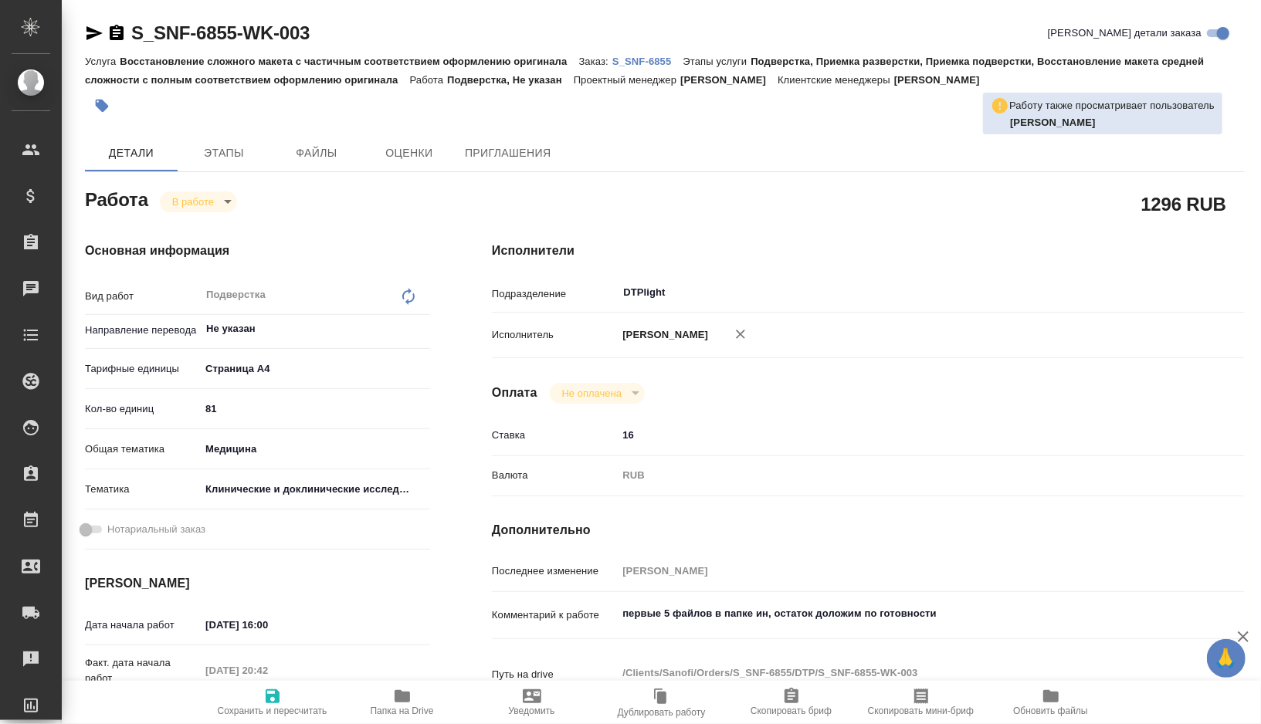
type textarea "x"
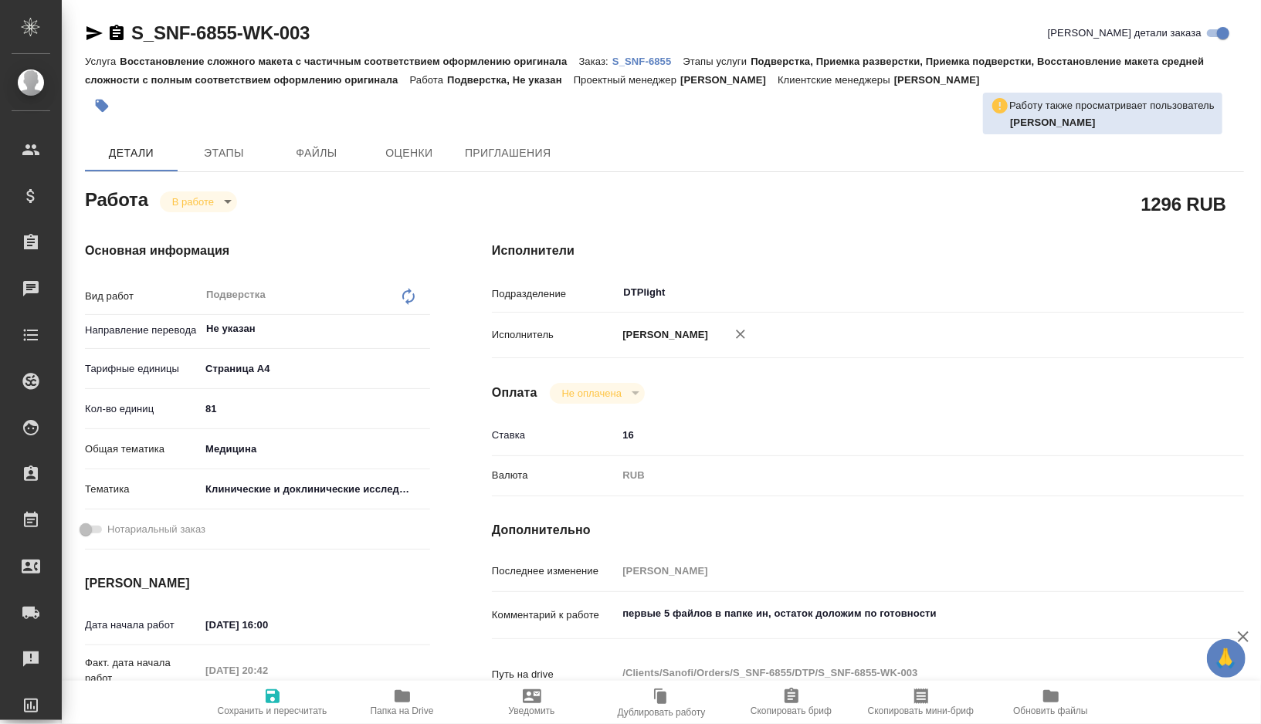
type textarea "x"
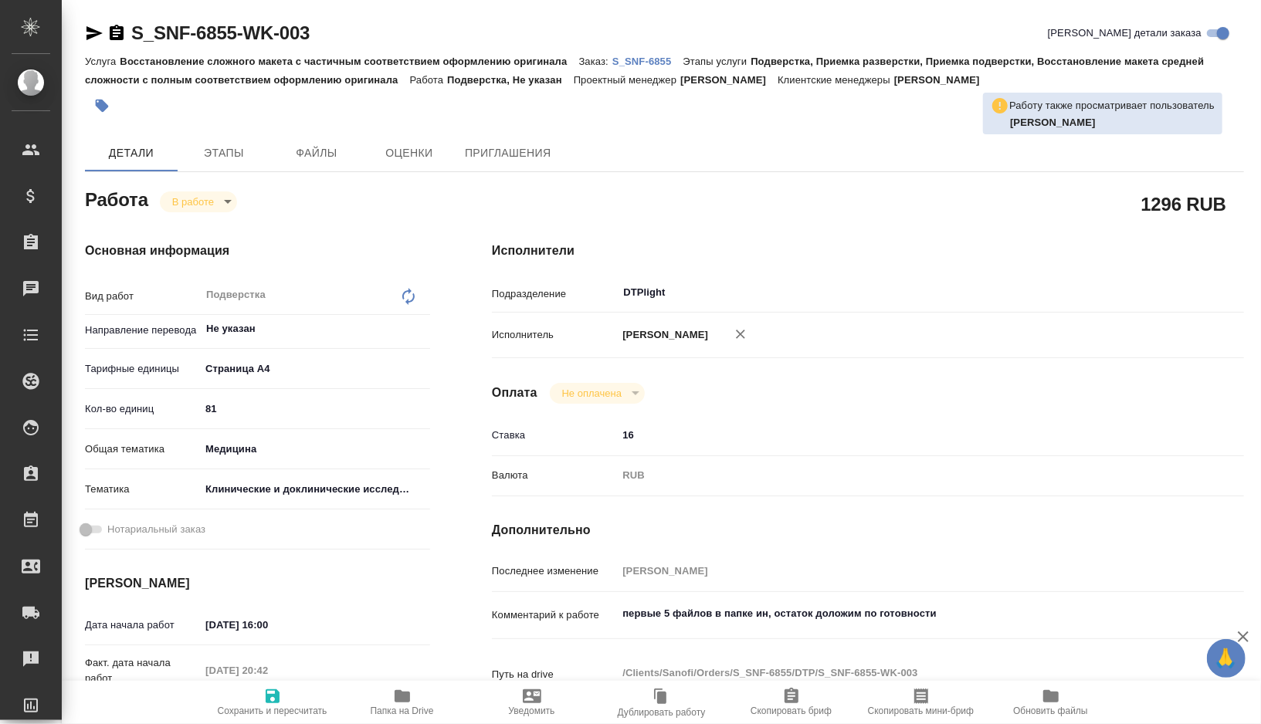
type textarea "x"
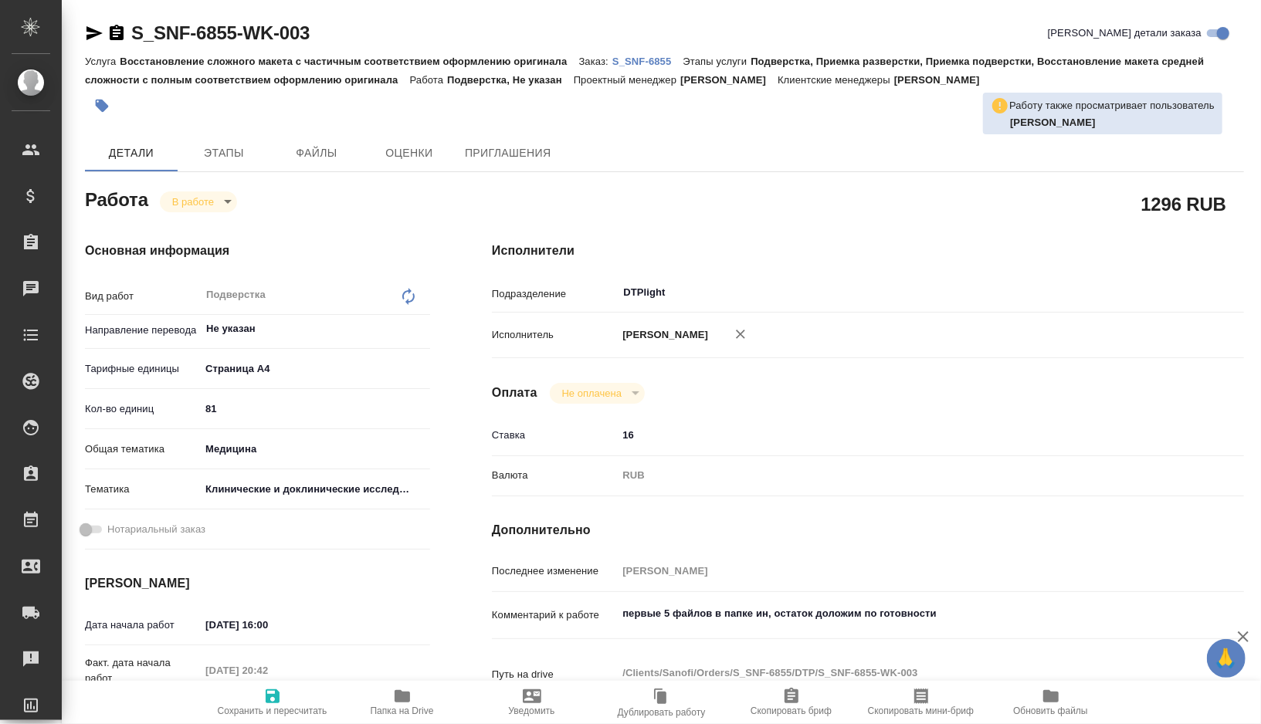
type textarea "x"
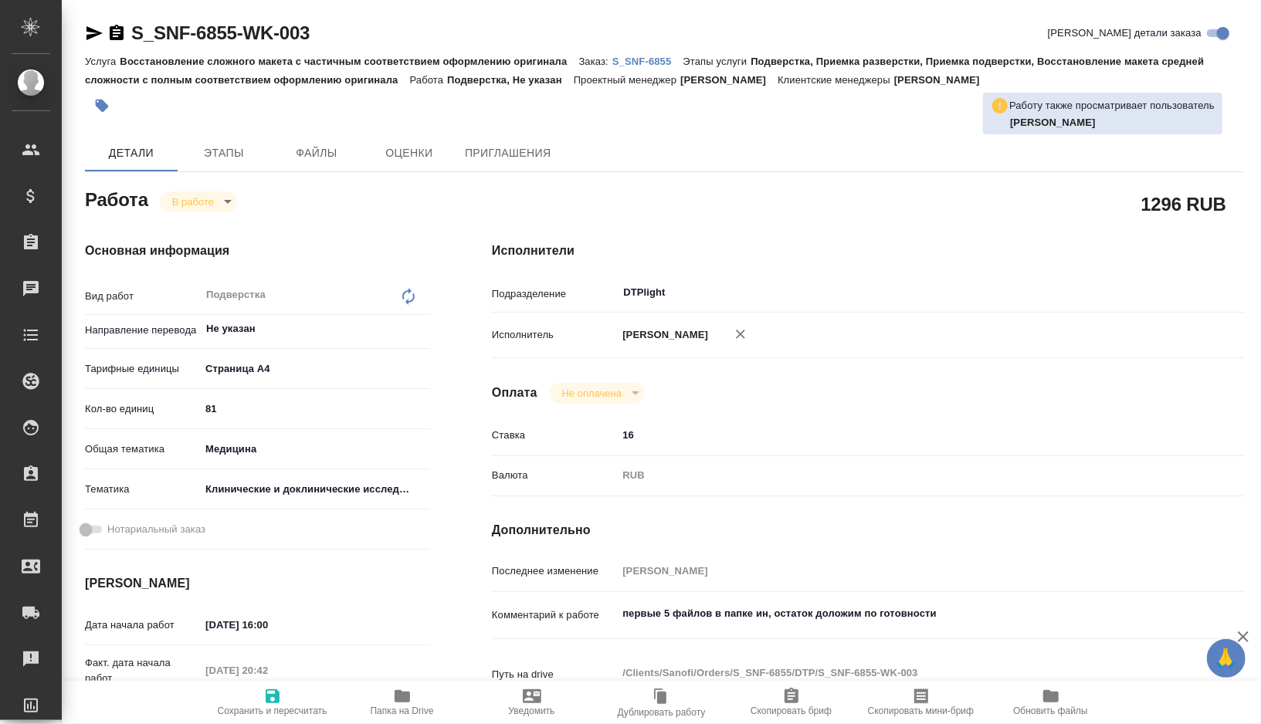
type textarea "x"
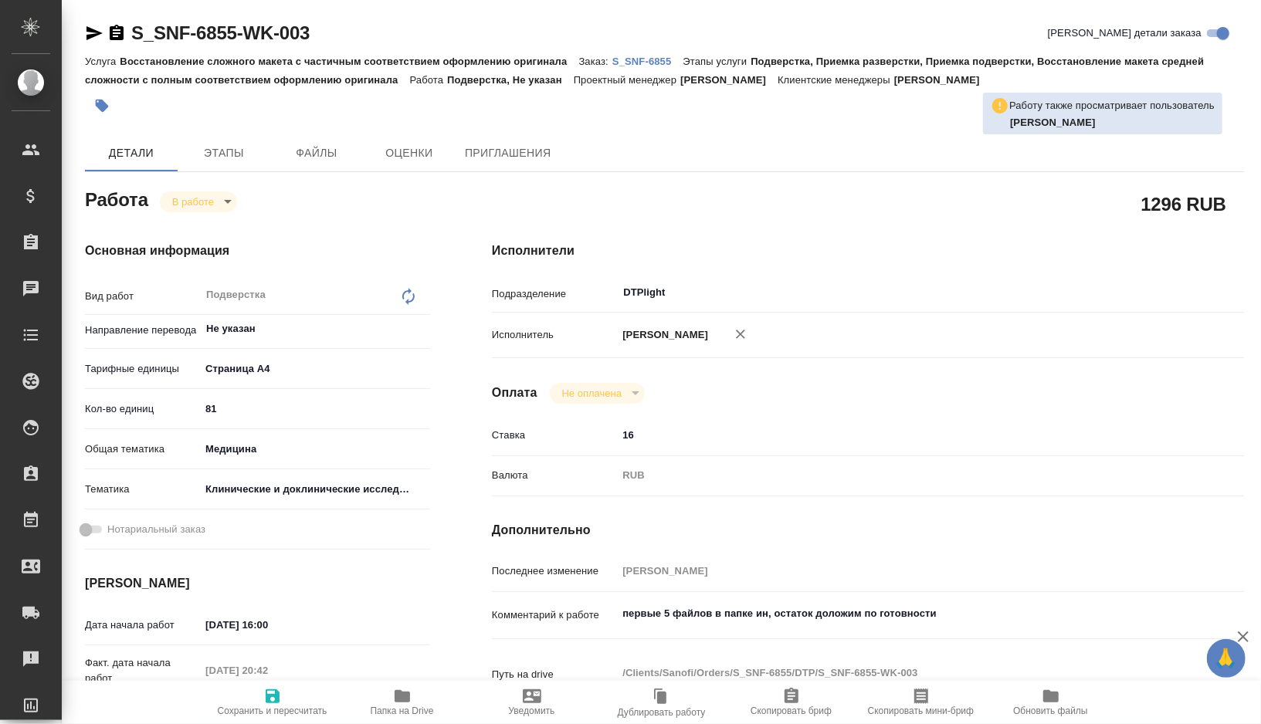
type textarea "x"
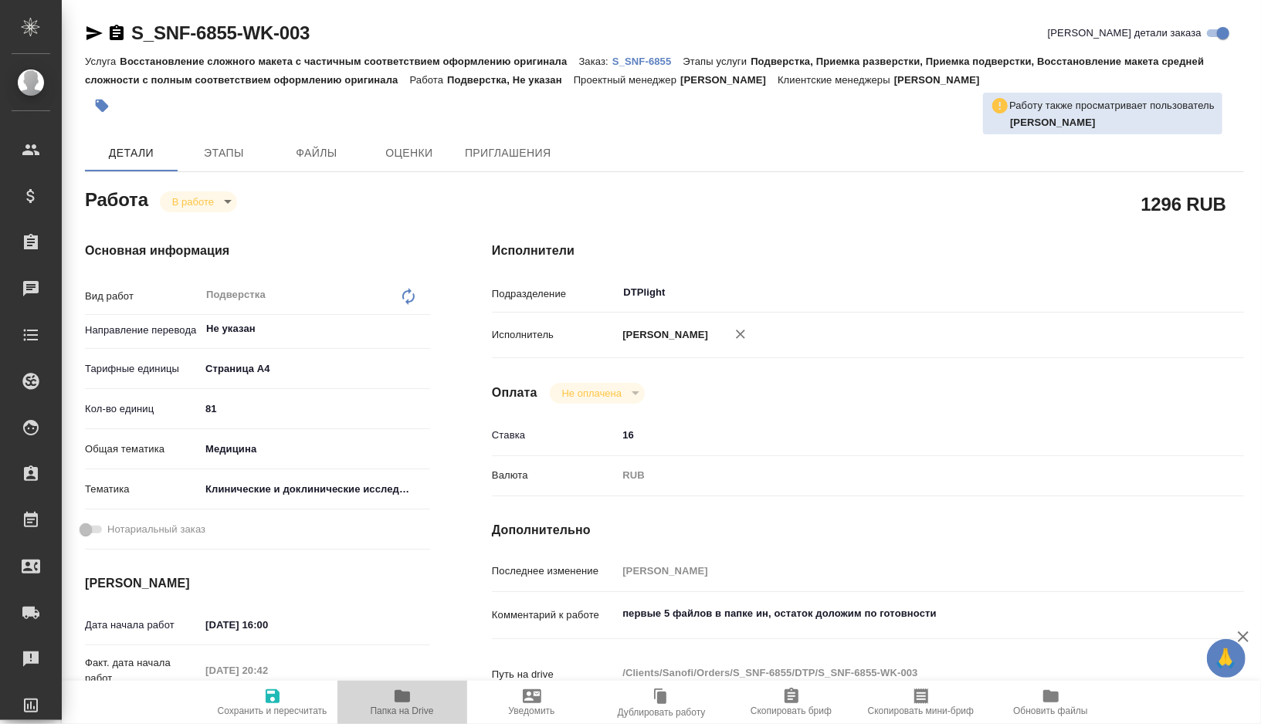
click at [408, 710] on span "Папка на Drive" at bounding box center [402, 711] width 63 height 11
type textarea "x"
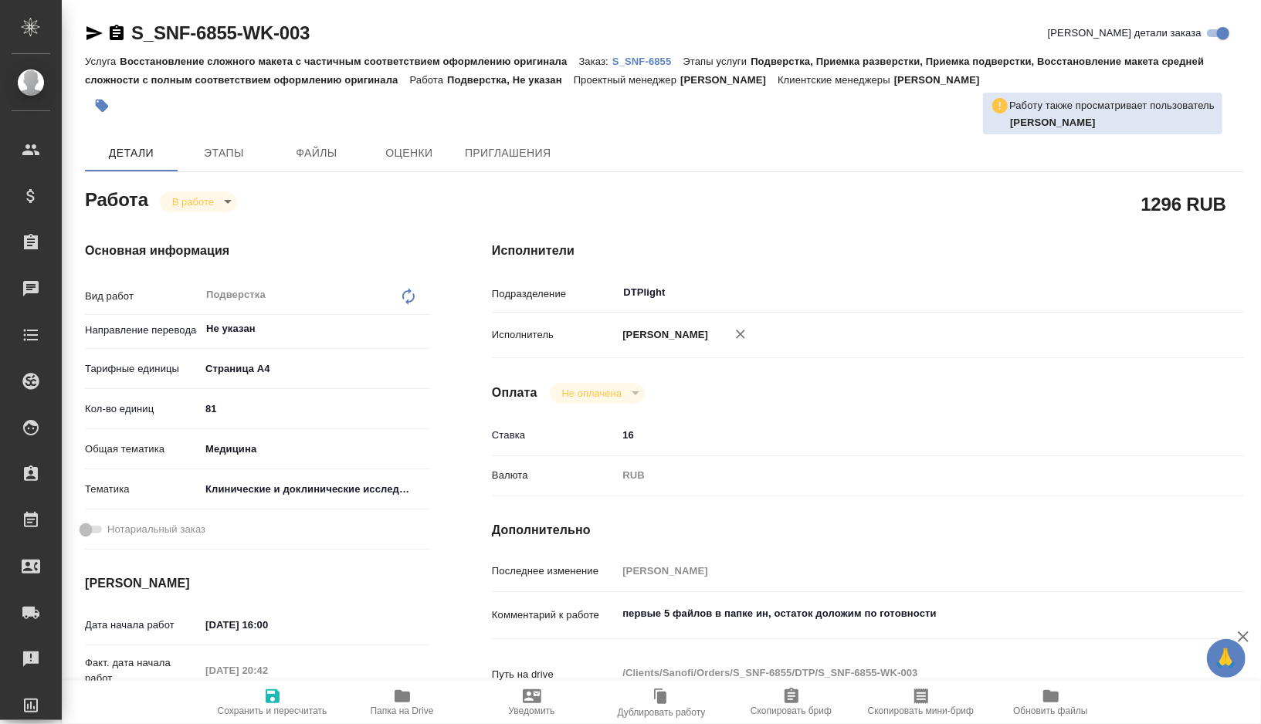
type textarea "x"
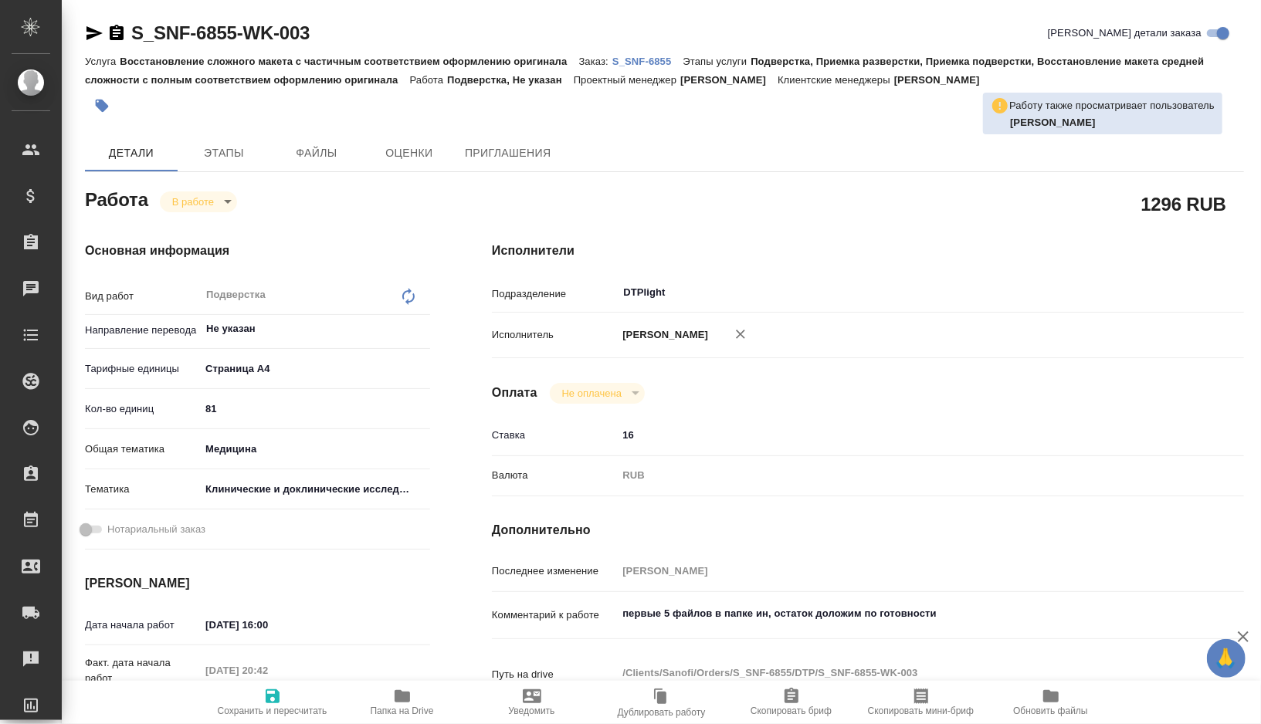
type textarea "x"
